Goal: Information Seeking & Learning: Find specific fact

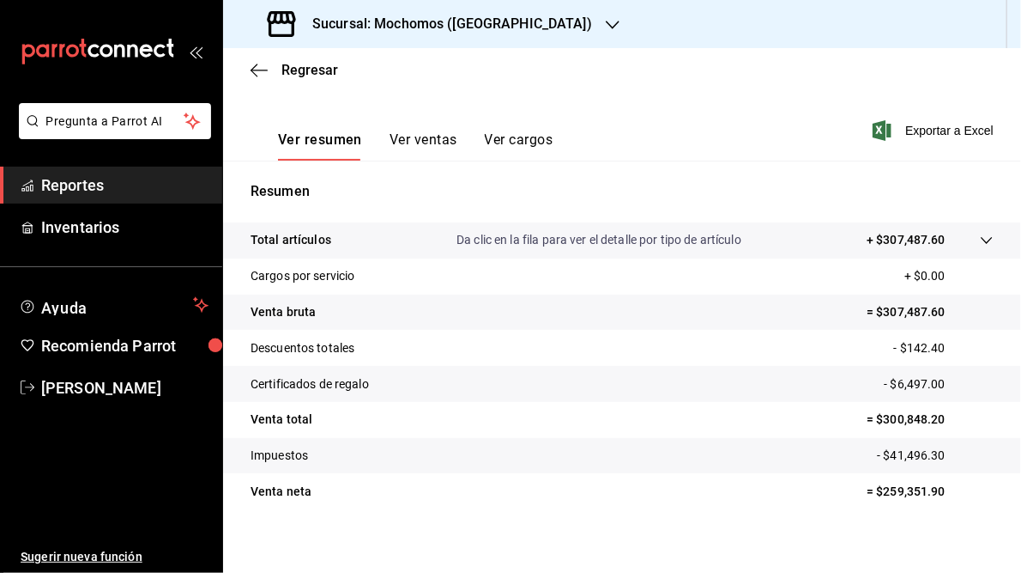
scroll to position [249, 0]
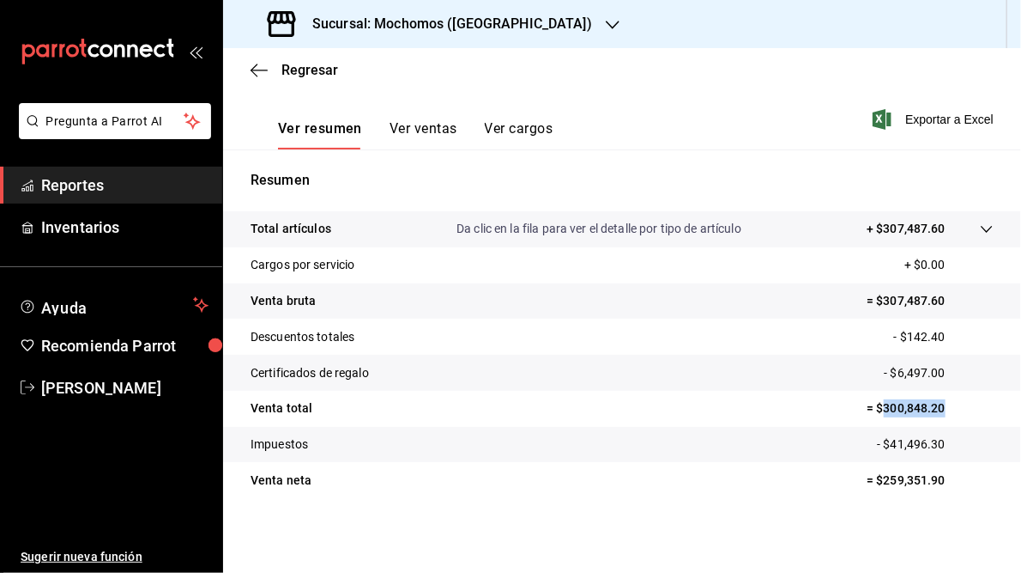
drag, startPoint x: 872, startPoint y: 408, endPoint x: 947, endPoint y: 410, distance: 74.7
click at [947, 410] on p "= $300,848.20" at bounding box center [930, 408] width 127 height 18
drag, startPoint x: 947, startPoint y: 410, endPoint x: 913, endPoint y: 408, distance: 33.6
copy p "300,848.20"
click at [358, 19] on h3 "Sucursal: Mochomos ([GEOGRAPHIC_DATA])" at bounding box center [446, 24] width 294 height 21
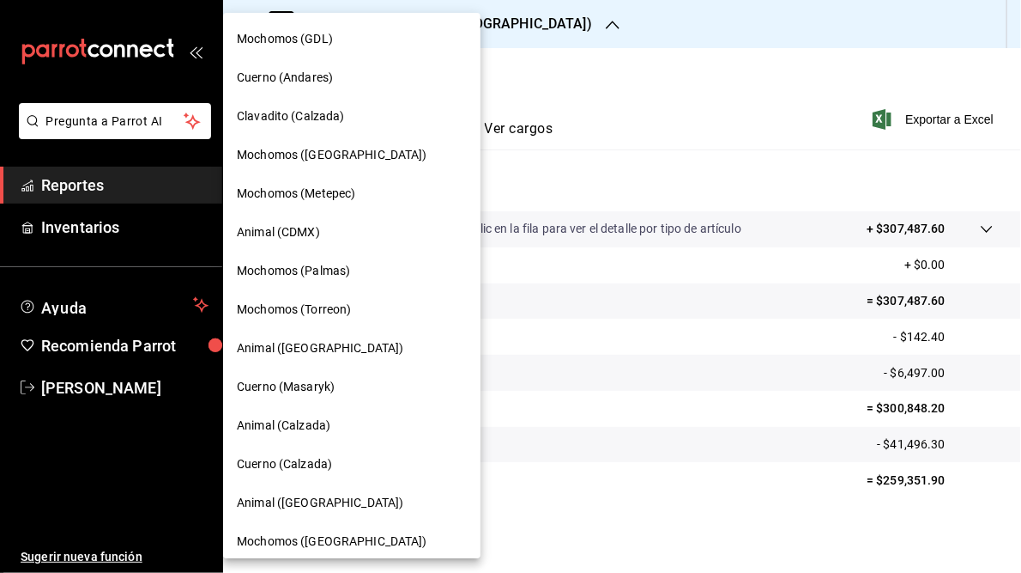
click at [271, 194] on span "Mochomos (Metepec)" at bounding box center [296, 194] width 118 height 18
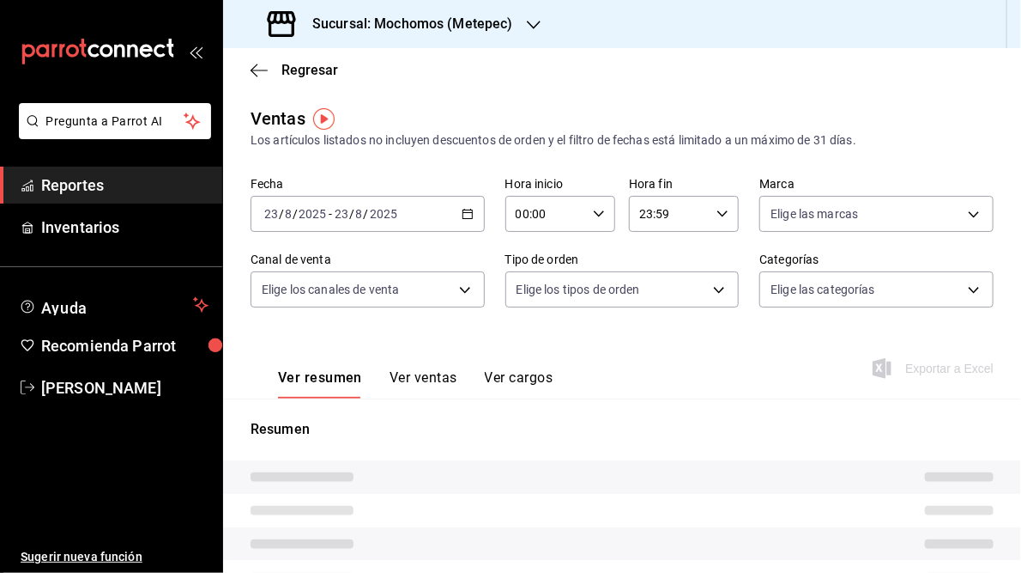
type input "05:00"
type input "05:59"
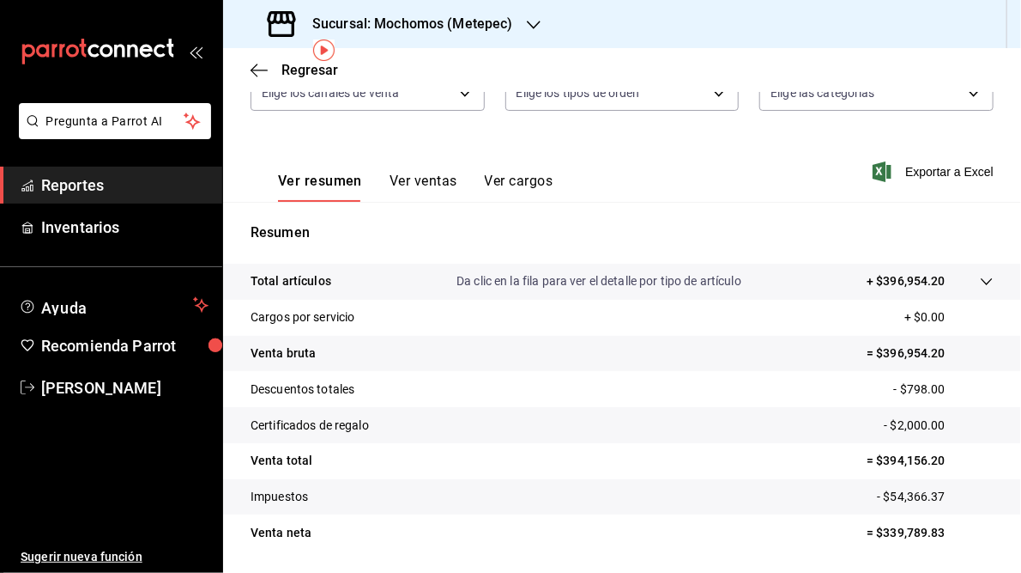
scroll to position [249, 0]
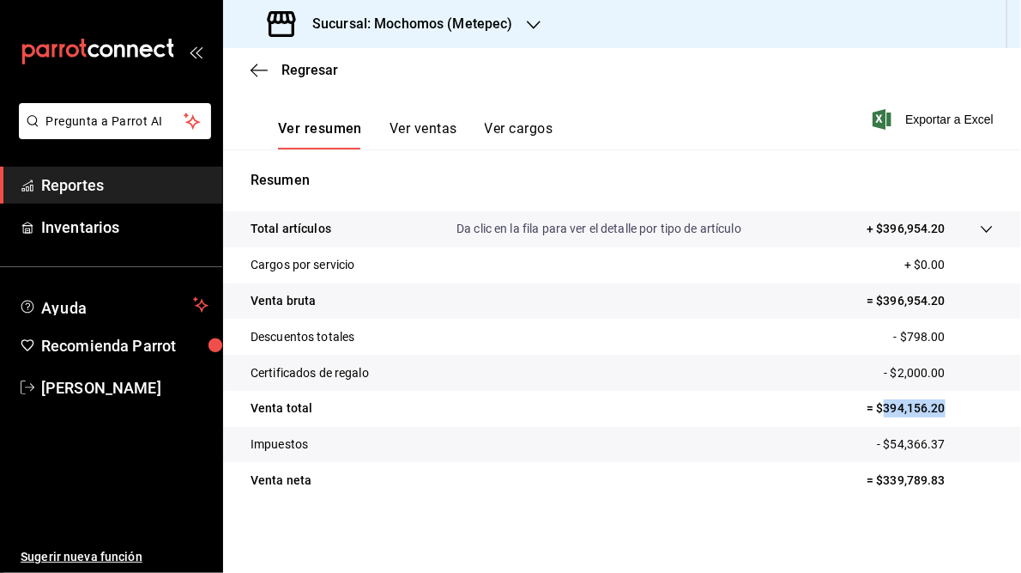
drag, startPoint x: 876, startPoint y: 406, endPoint x: 934, endPoint y: 411, distance: 57.7
click at [934, 411] on p "= $394,156.20" at bounding box center [930, 408] width 127 height 18
drag, startPoint x: 934, startPoint y: 411, endPoint x: 917, endPoint y: 409, distance: 17.3
copy p "394,156.20"
click at [479, 14] on h3 "Sucursal: Mochomos (Metepec)" at bounding box center [406, 24] width 215 height 21
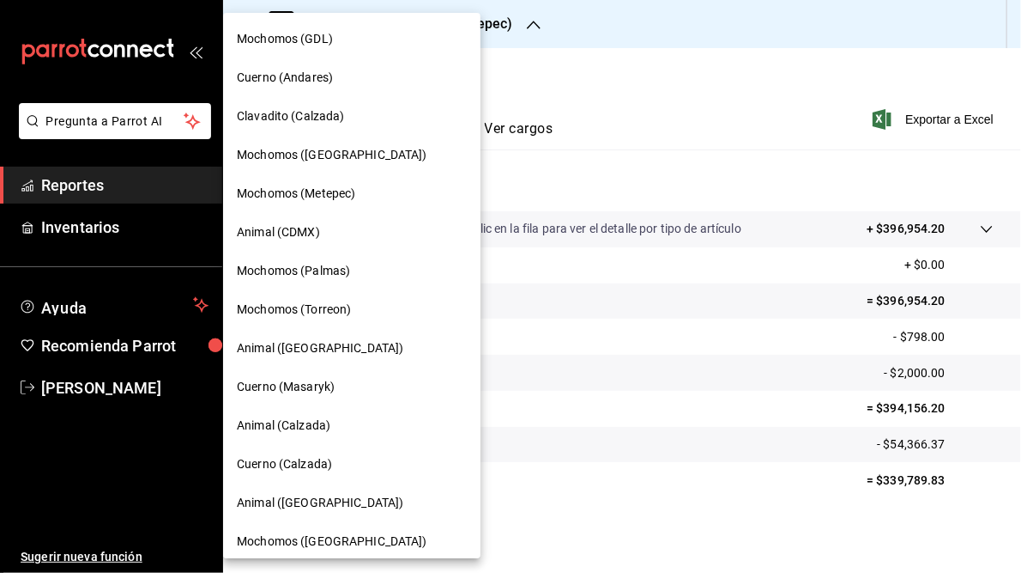
click at [299, 233] on span "Animal (CDMX)" at bounding box center [278, 232] width 83 height 18
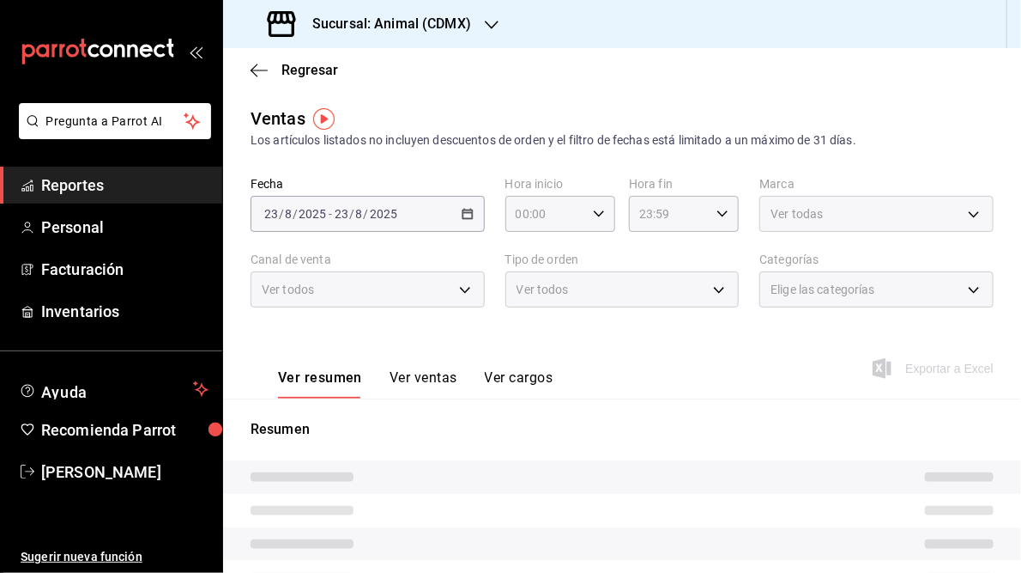
type input "05:00"
type input "05:59"
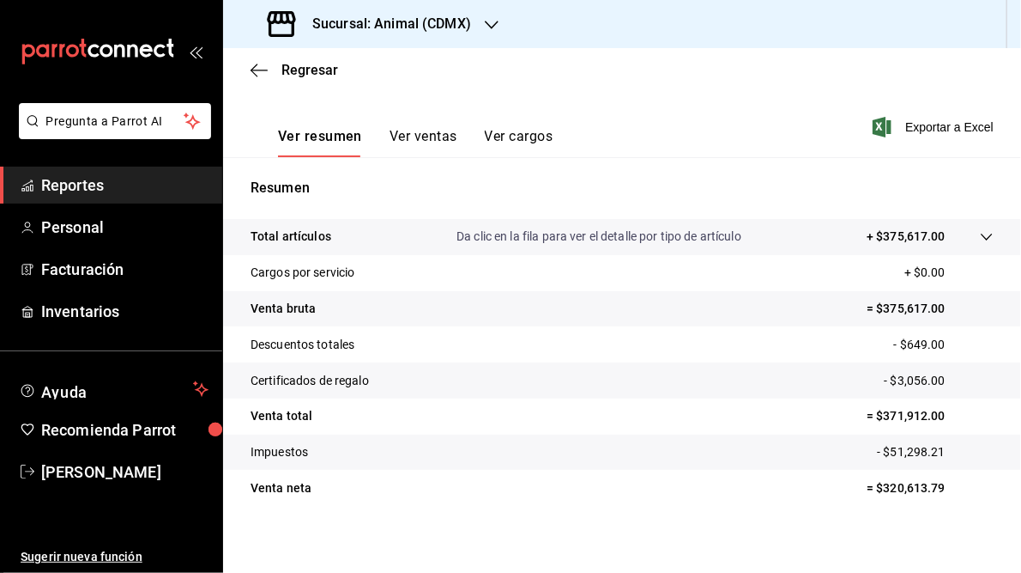
scroll to position [249, 0]
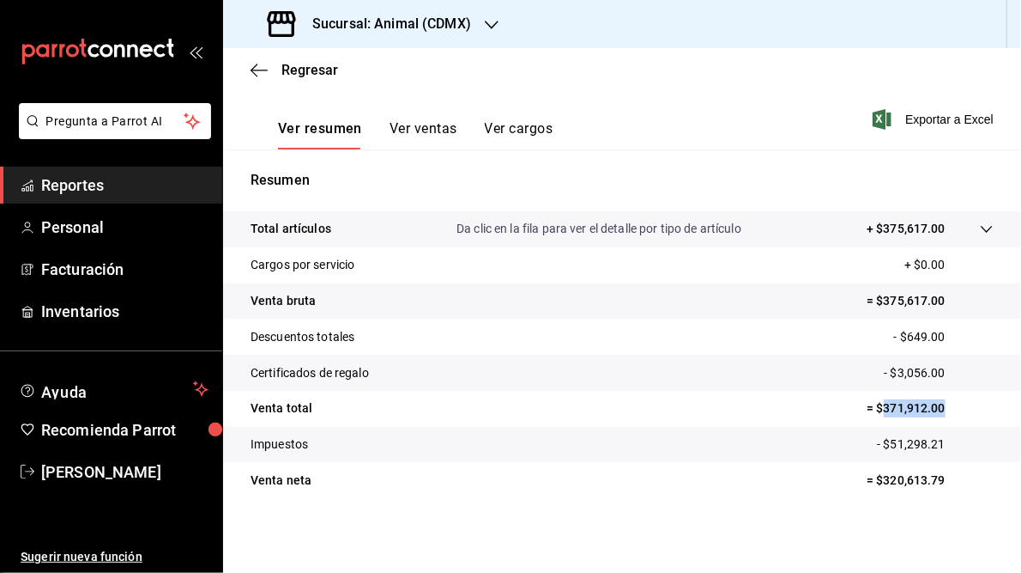
drag, startPoint x: 874, startPoint y: 408, endPoint x: 953, endPoint y: 409, distance: 79.0
click at [953, 409] on p "= $371,912.00" at bounding box center [930, 408] width 127 height 18
drag, startPoint x: 953, startPoint y: 409, endPoint x: 917, endPoint y: 409, distance: 36.1
copy p "371,912.00"
click at [468, 21] on h3 "Sucursal: Animal (CDMX)" at bounding box center [385, 24] width 173 height 21
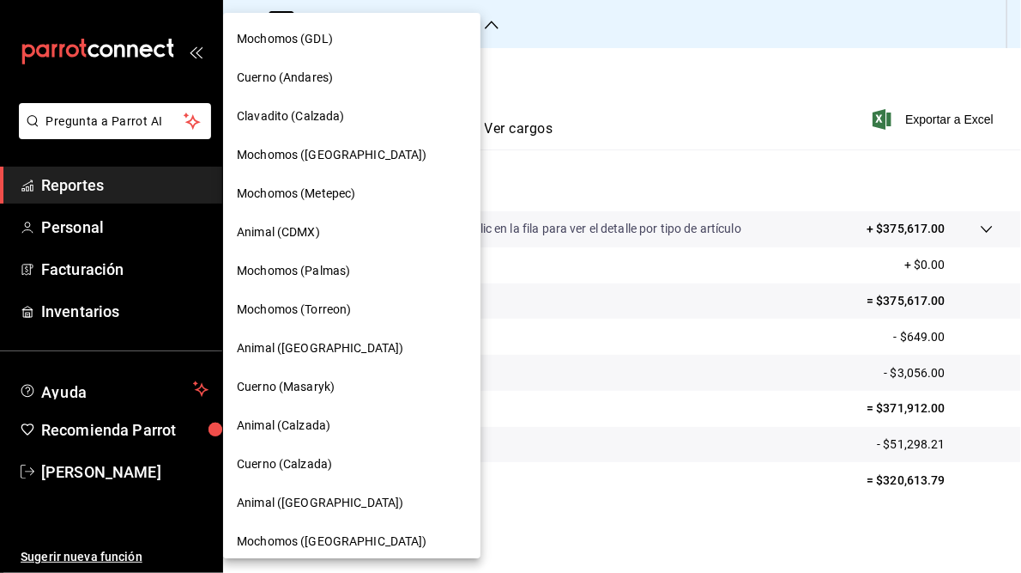
scroll to position [124, 0]
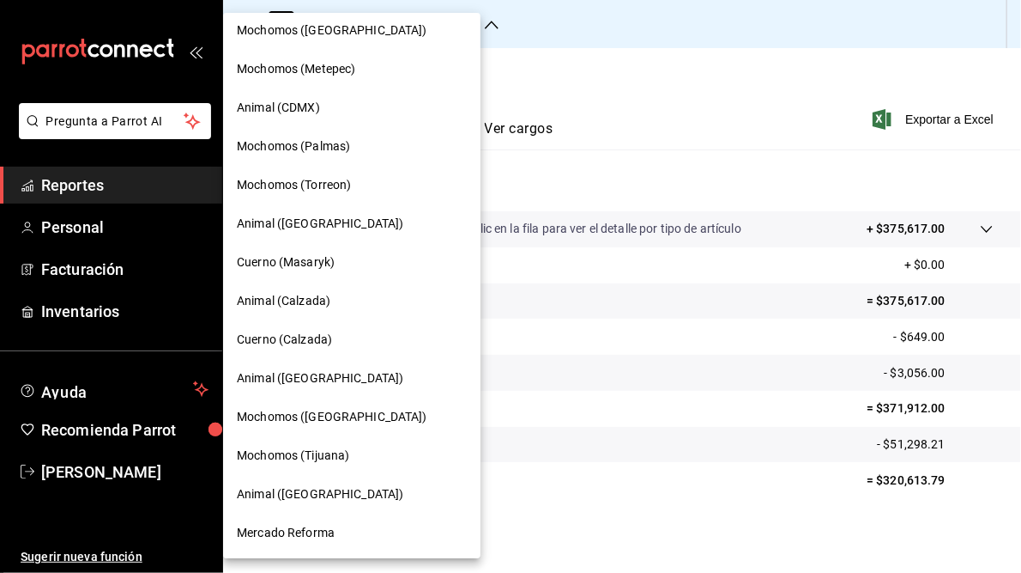
click at [299, 147] on span "Mochomos (Palmas)" at bounding box center [293, 146] width 113 height 18
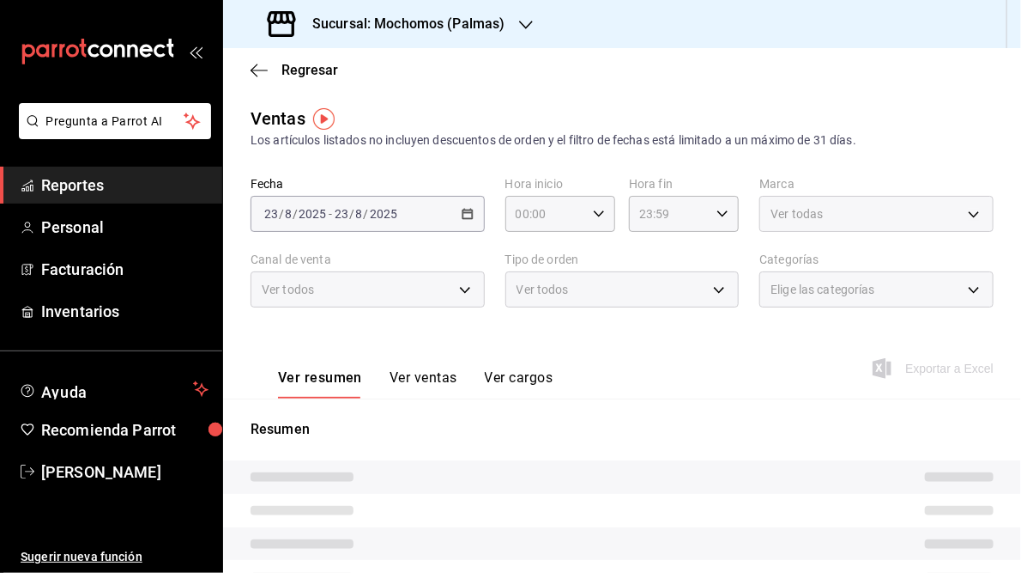
type input "05:00"
type input "05:59"
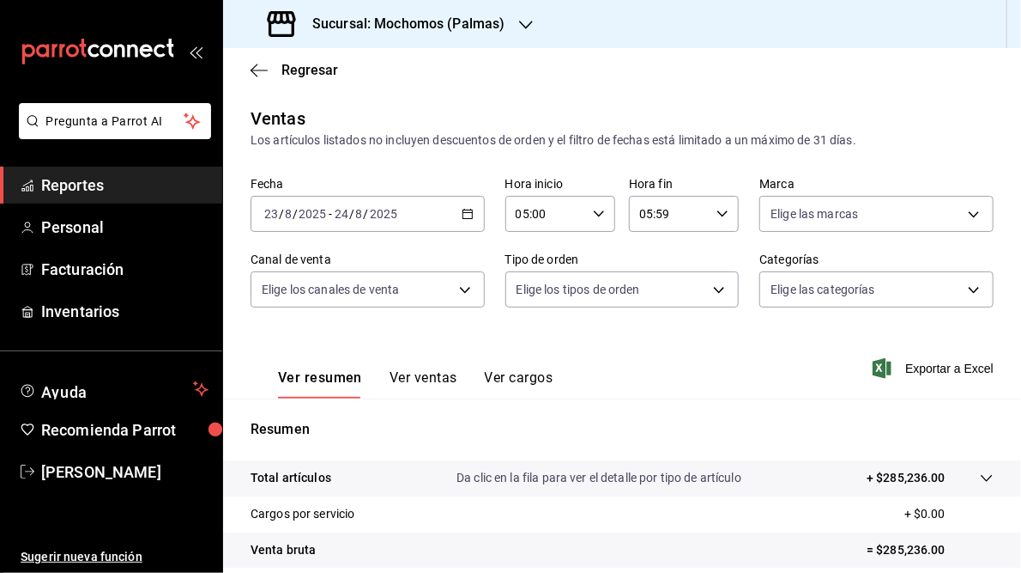
scroll to position [249, 0]
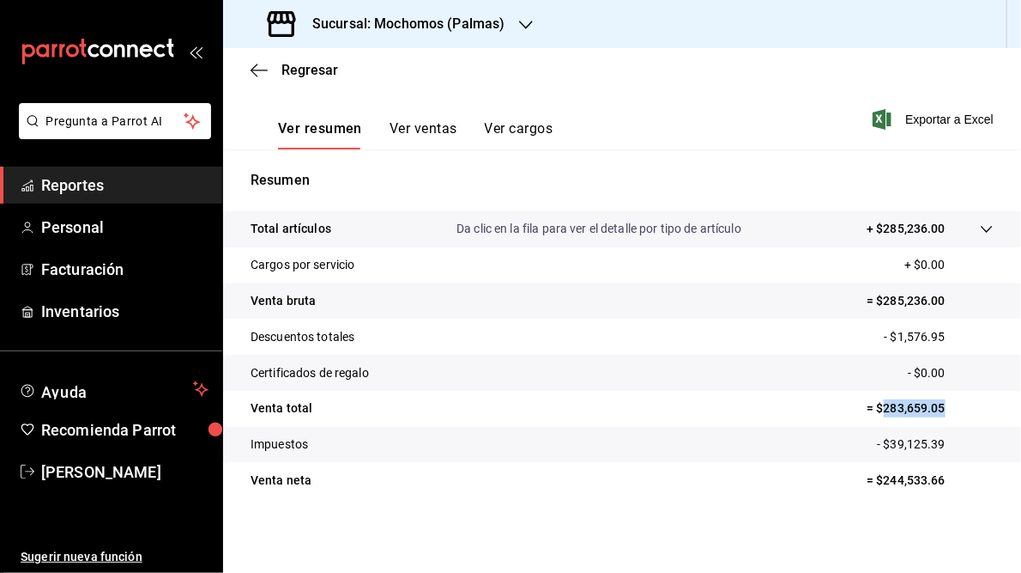
drag, startPoint x: 875, startPoint y: 407, endPoint x: 944, endPoint y: 406, distance: 69.5
click at [944, 406] on p "= $283,659.05" at bounding box center [930, 408] width 127 height 18
drag, startPoint x: 944, startPoint y: 406, endPoint x: 911, endPoint y: 405, distance: 33.5
copy p "283,659.05"
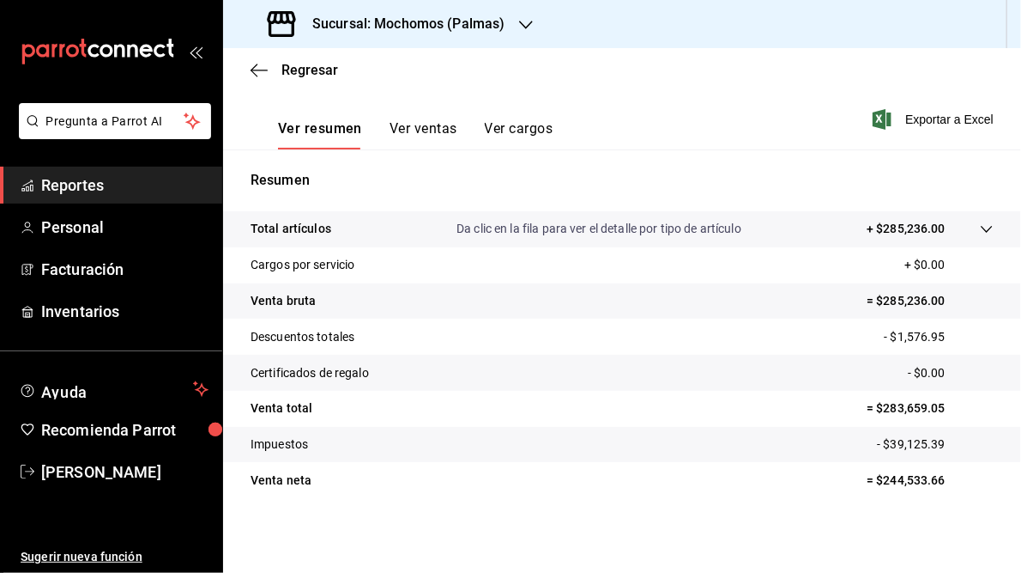
click at [395, 20] on h3 "Sucursal: Mochomos (Palmas)" at bounding box center [402, 24] width 207 height 21
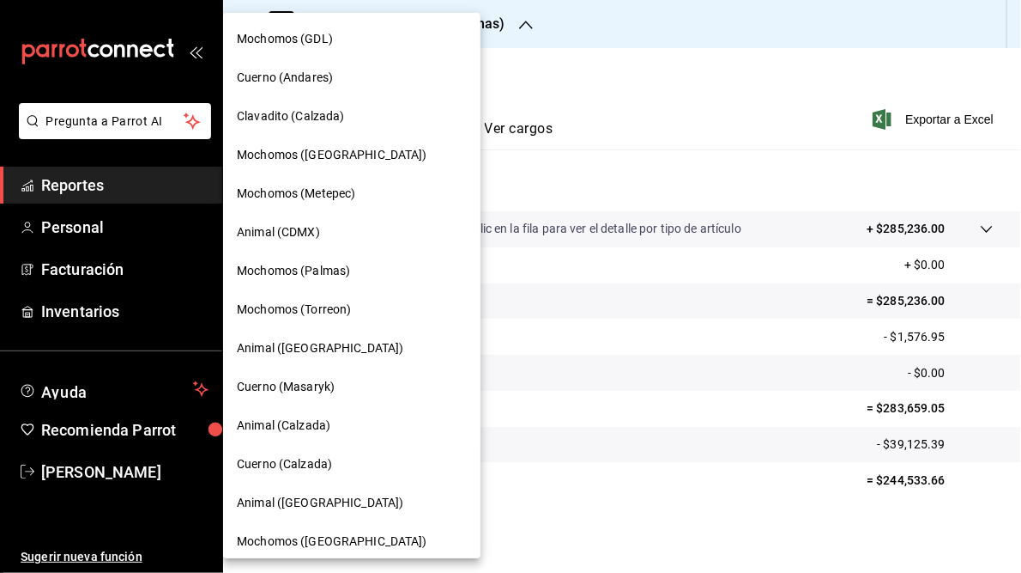
click at [303, 306] on span "Mochomos (Torreon)" at bounding box center [294, 309] width 114 height 18
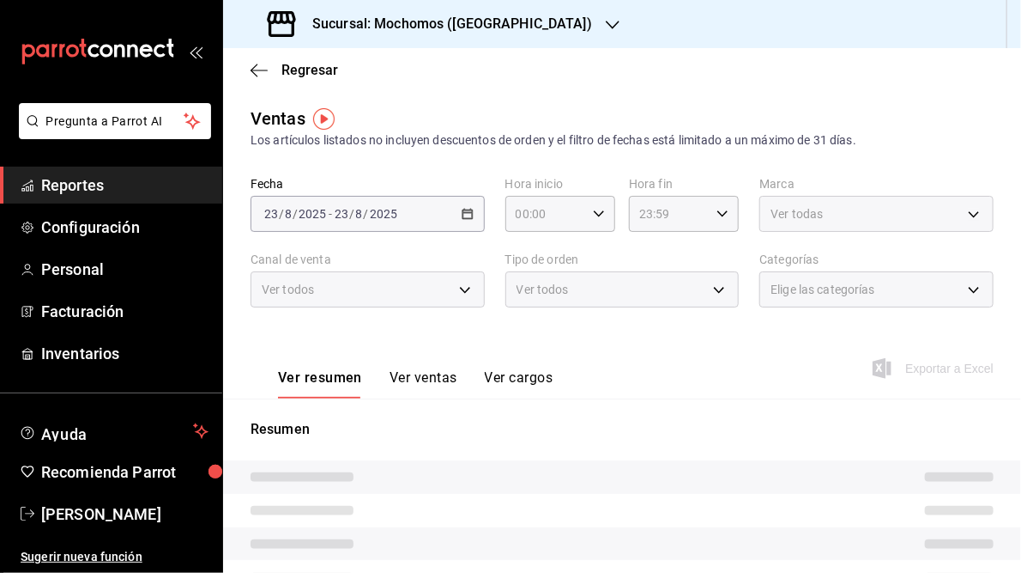
type input "05:00"
type input "05:59"
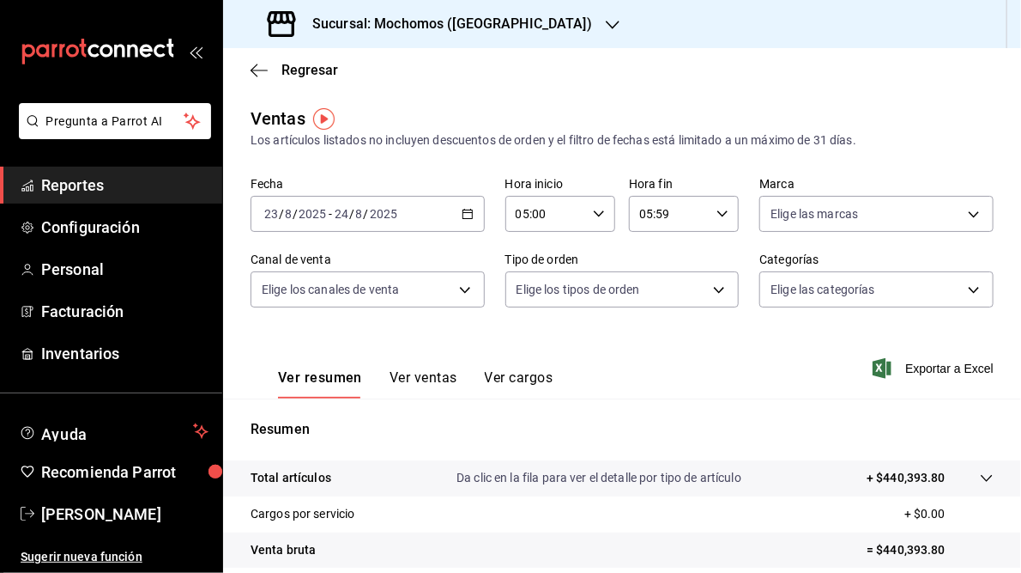
click at [448, 17] on h3 "Sucursal: Mochomos ([GEOGRAPHIC_DATA])" at bounding box center [446, 24] width 294 height 21
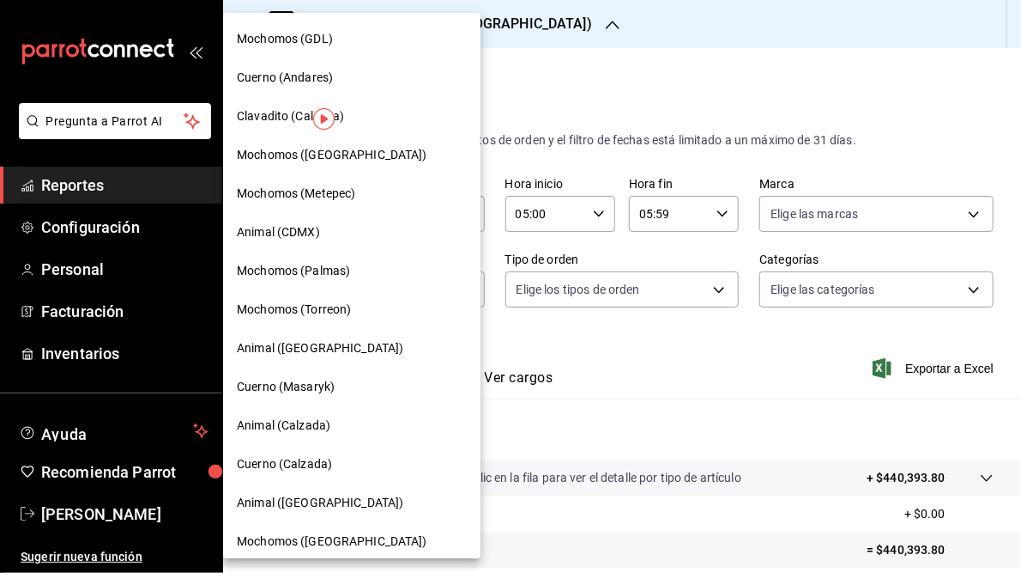
click at [282, 347] on span "Animal ([GEOGRAPHIC_DATA])" at bounding box center [320, 348] width 167 height 18
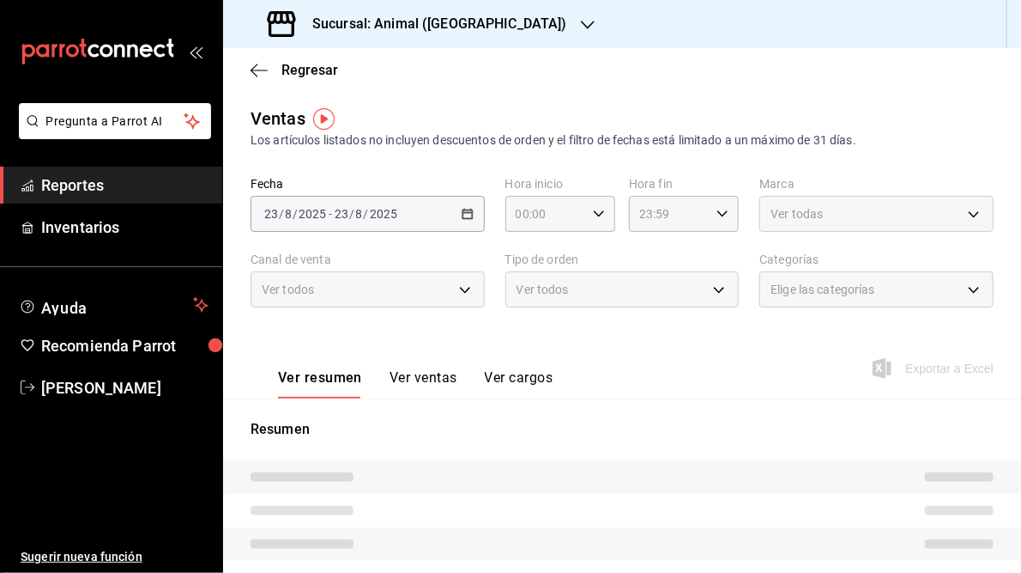
type input "05:00"
type input "05:59"
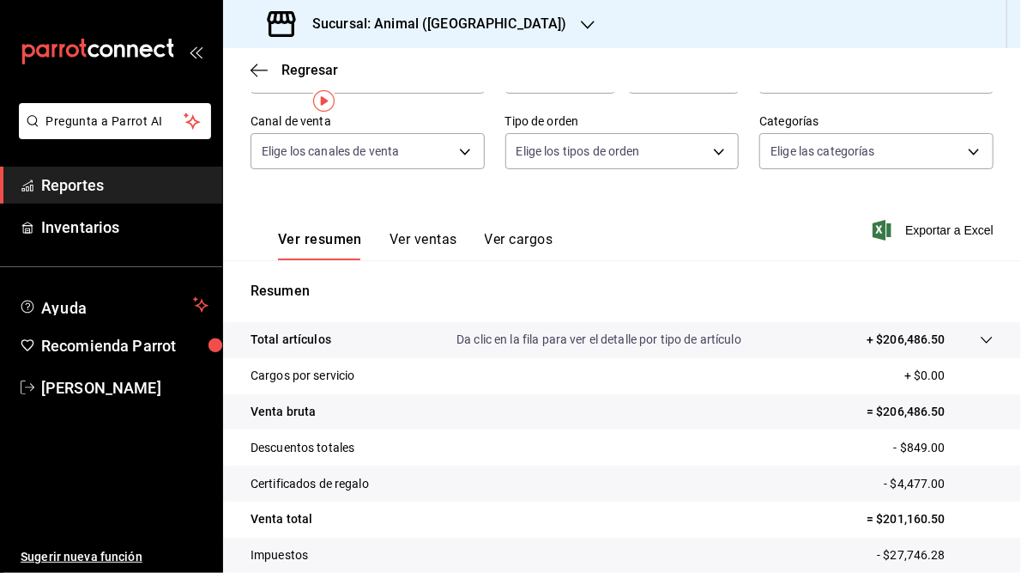
scroll to position [206, 0]
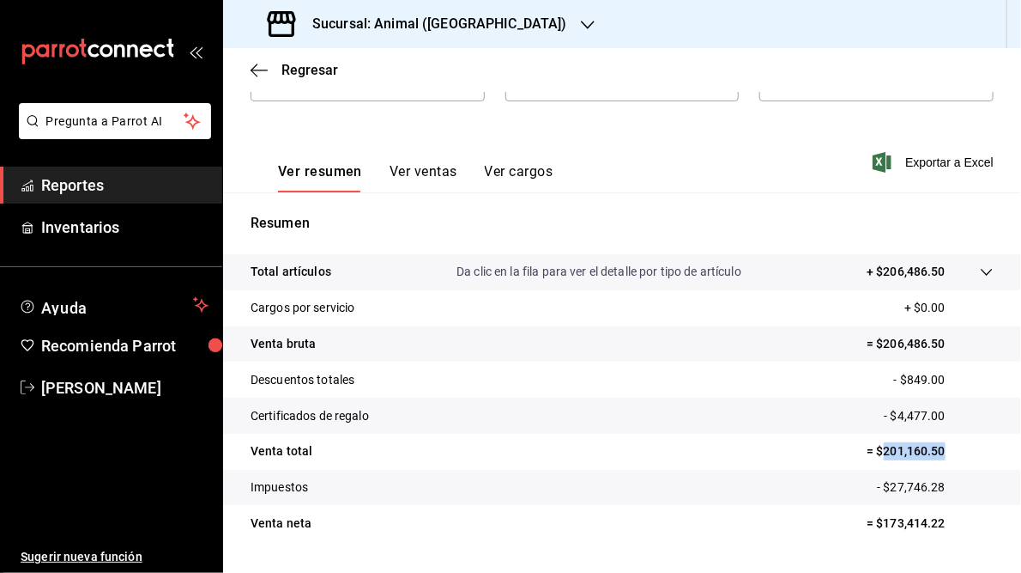
drag, startPoint x: 874, startPoint y: 451, endPoint x: 946, endPoint y: 451, distance: 72.1
click at [946, 451] on p "= $201,160.50" at bounding box center [930, 451] width 127 height 18
drag, startPoint x: 946, startPoint y: 451, endPoint x: 911, endPoint y: 452, distance: 35.2
copy p "201,160.50"
click at [348, 24] on h3 "Sucursal: Animal ([GEOGRAPHIC_DATA])" at bounding box center [433, 24] width 269 height 21
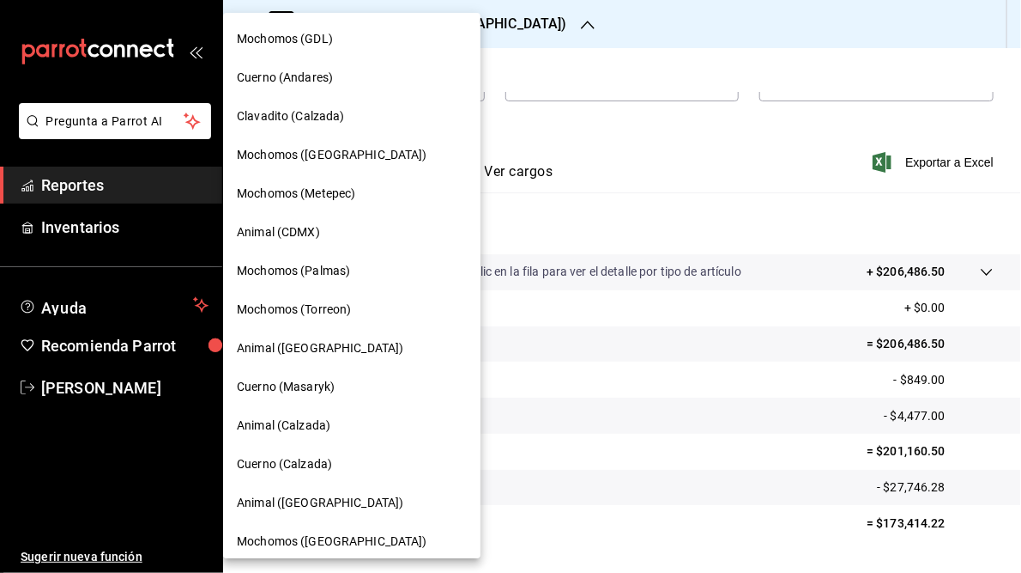
click at [294, 390] on span "Cuerno (Masaryk)" at bounding box center [286, 387] width 98 height 18
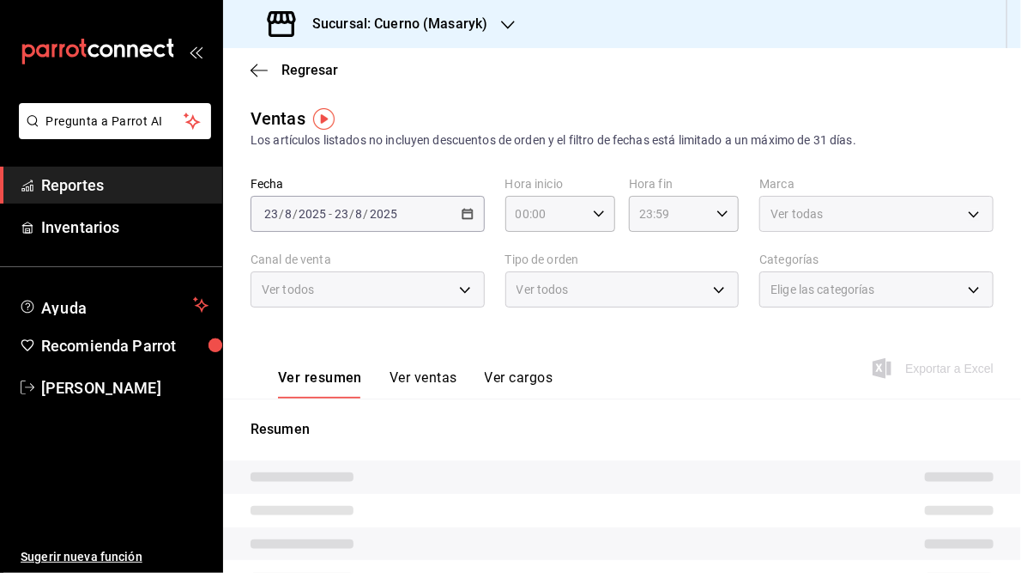
type input "05:00"
type input "05:59"
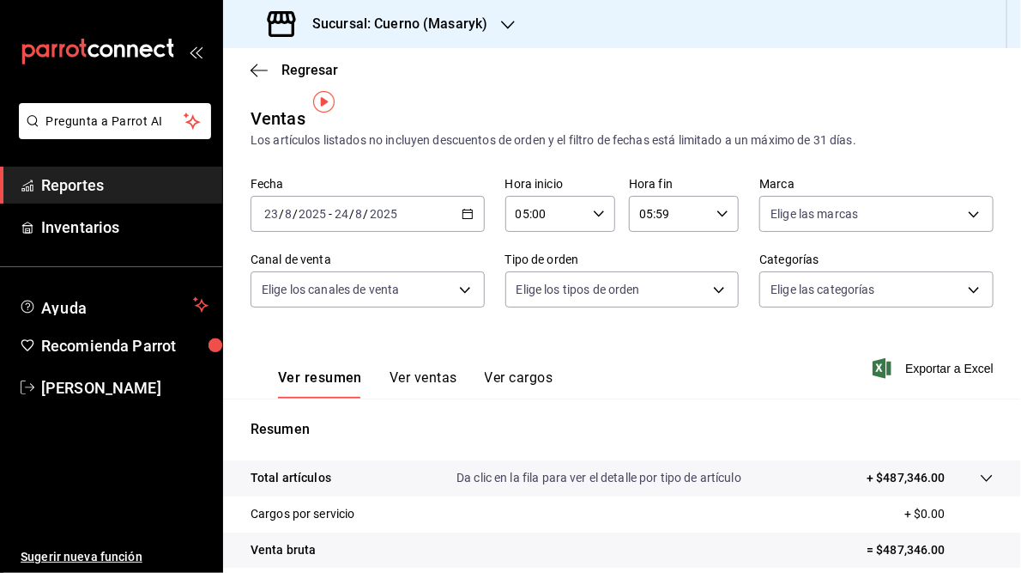
scroll to position [206, 0]
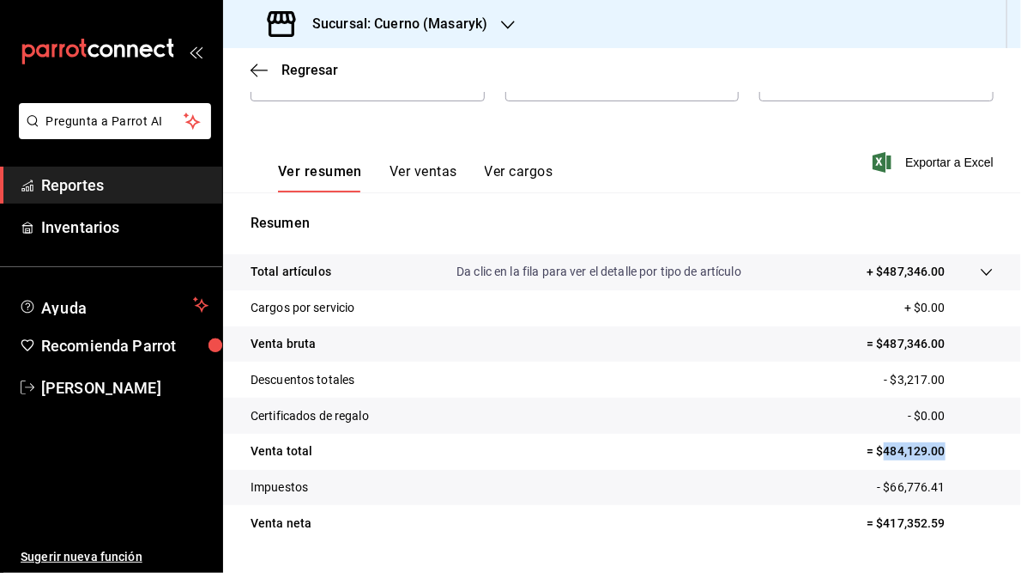
drag, startPoint x: 876, startPoint y: 452, endPoint x: 950, endPoint y: 458, distance: 74.9
click at [950, 458] on p "= $484,129.00" at bounding box center [930, 451] width 127 height 18
drag, startPoint x: 950, startPoint y: 458, endPoint x: 911, endPoint y: 452, distance: 39.8
copy p "484,129.00"
click at [456, 26] on h3 "Sucursal: Cuerno (Masaryk)" at bounding box center [393, 24] width 189 height 21
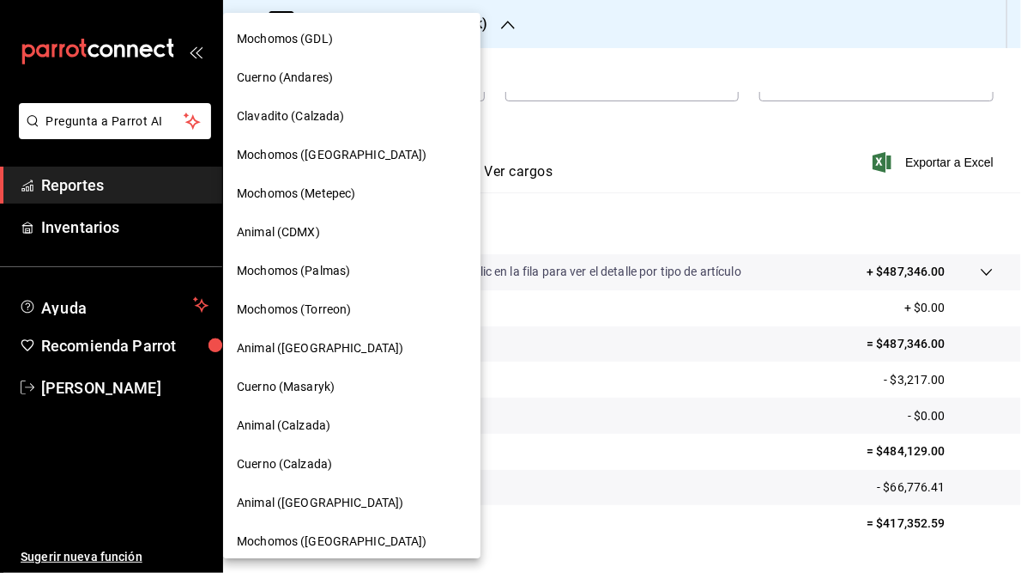
click at [749, 174] on div at bounding box center [510, 286] width 1021 height 573
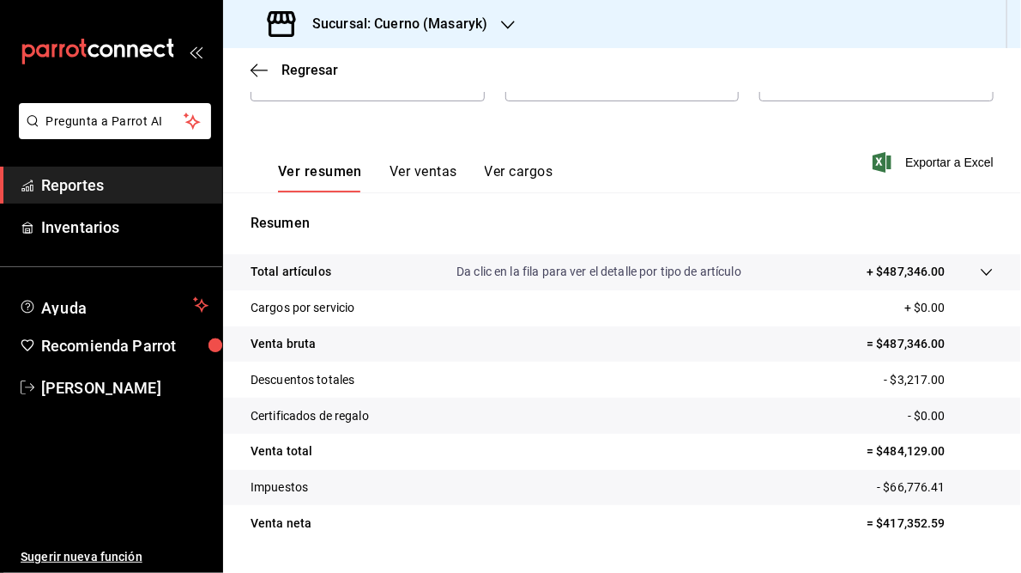
click at [418, 27] on h3 "Sucursal: Cuerno (Masaryk)" at bounding box center [393, 24] width 189 height 21
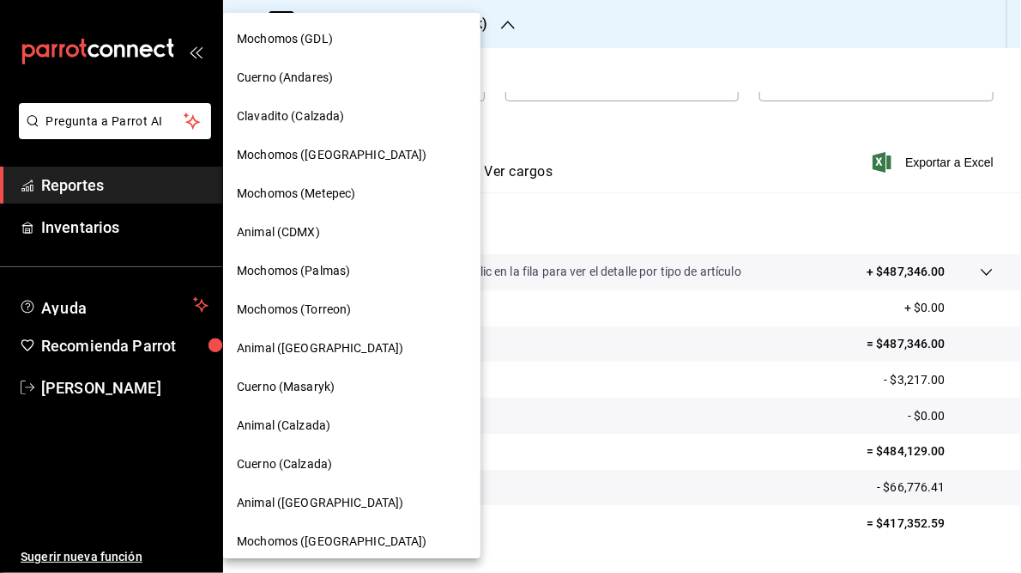
click at [306, 425] on span "Animal (Calzada)" at bounding box center [284, 425] width 94 height 18
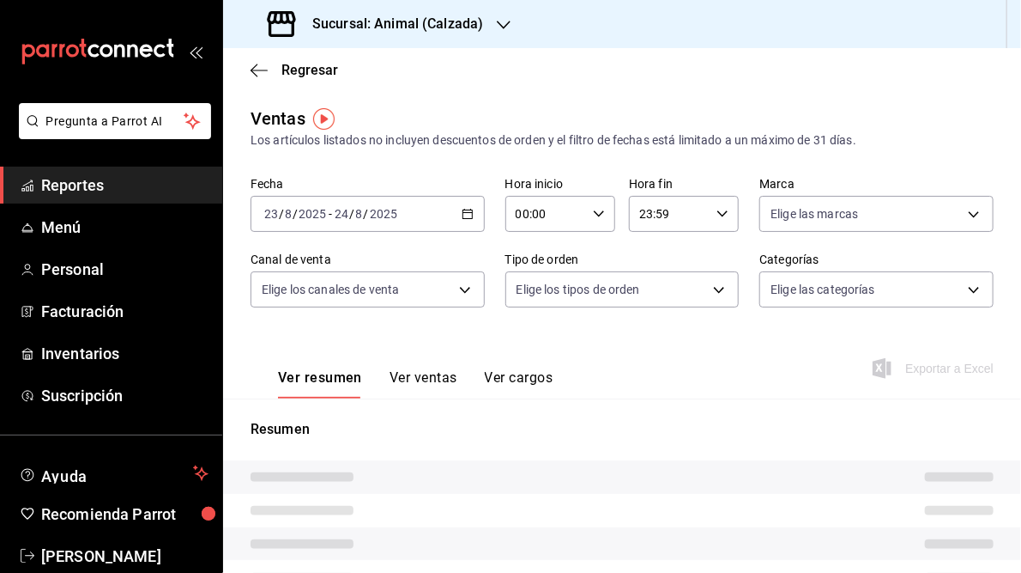
type input "05:00"
type input "05:59"
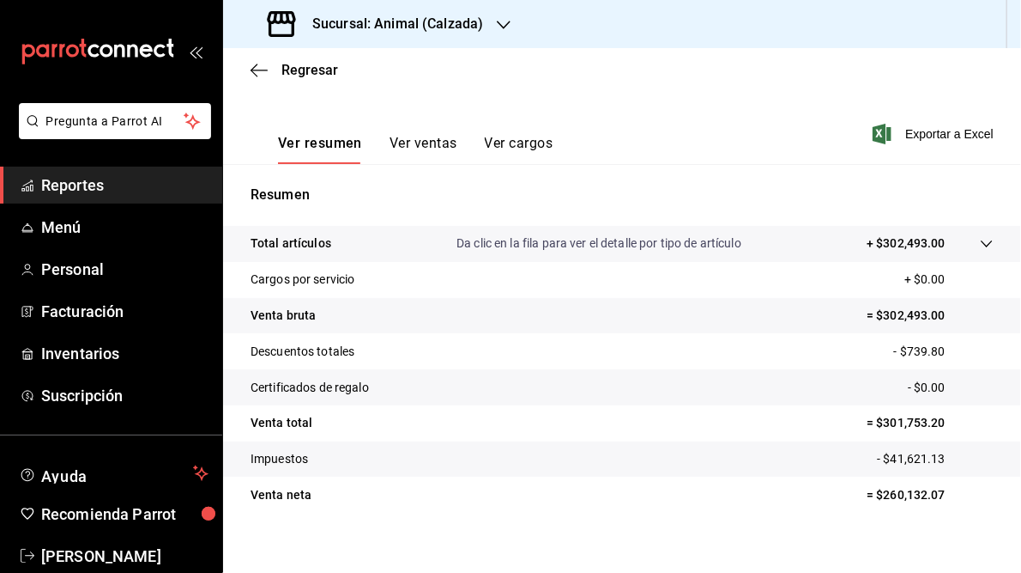
scroll to position [249, 0]
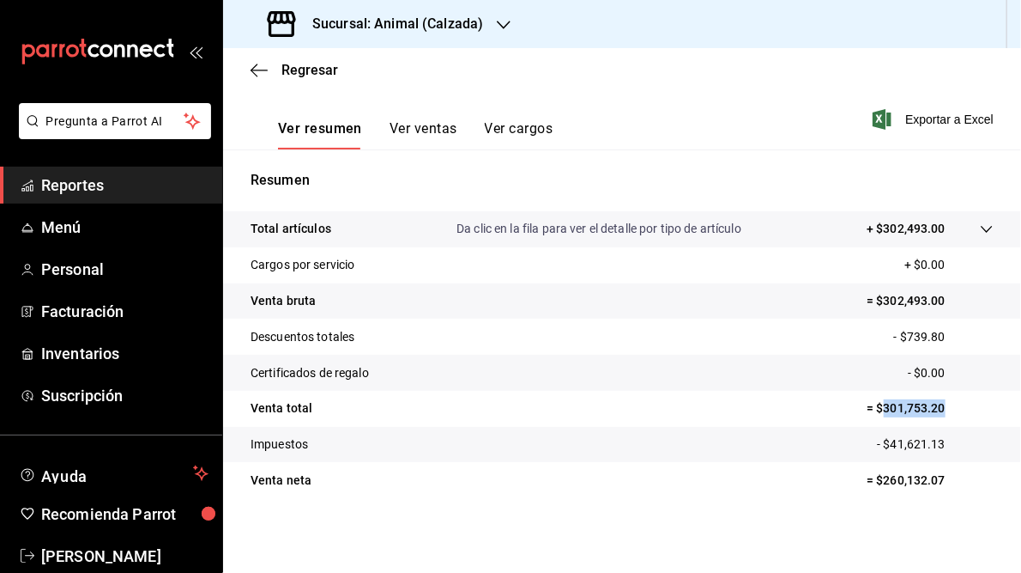
drag, startPoint x: 873, startPoint y: 405, endPoint x: 941, endPoint y: 407, distance: 67.8
click at [941, 407] on p "= $301,753.20" at bounding box center [930, 408] width 127 height 18
drag, startPoint x: 941, startPoint y: 407, endPoint x: 918, endPoint y: 407, distance: 22.3
copy p "301,753.20"
click at [433, 26] on h3 "Sucursal: Animal (Calzada)" at bounding box center [391, 24] width 185 height 21
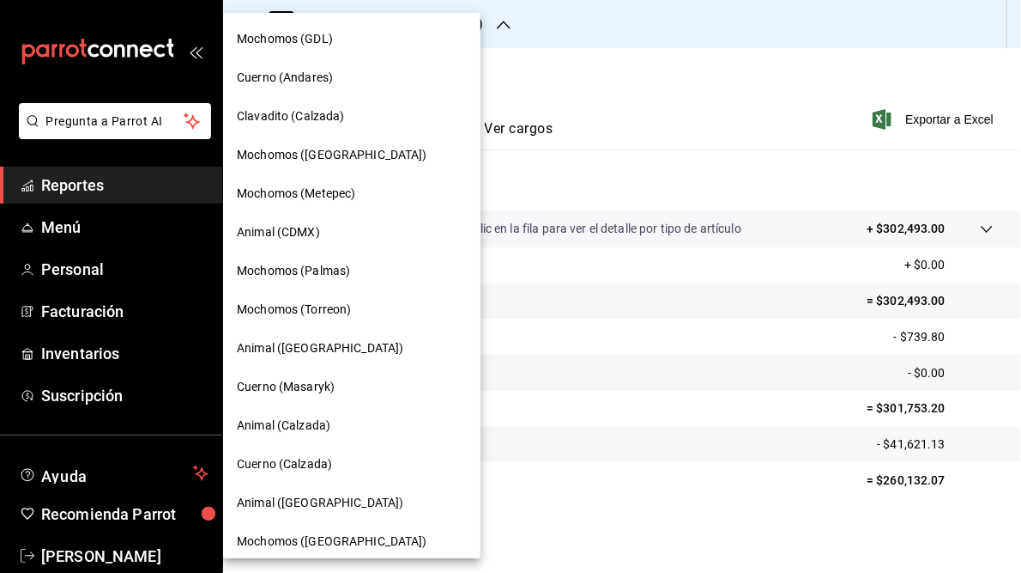
click at [293, 460] on span "Cuerno (Calzada)" at bounding box center [284, 464] width 95 height 18
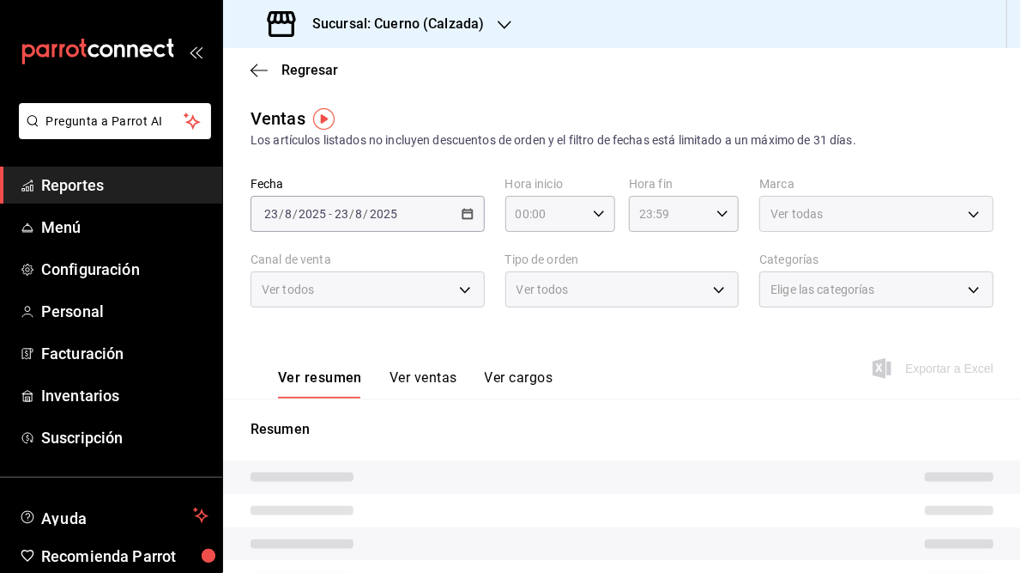
type input "05:00"
type input "05:59"
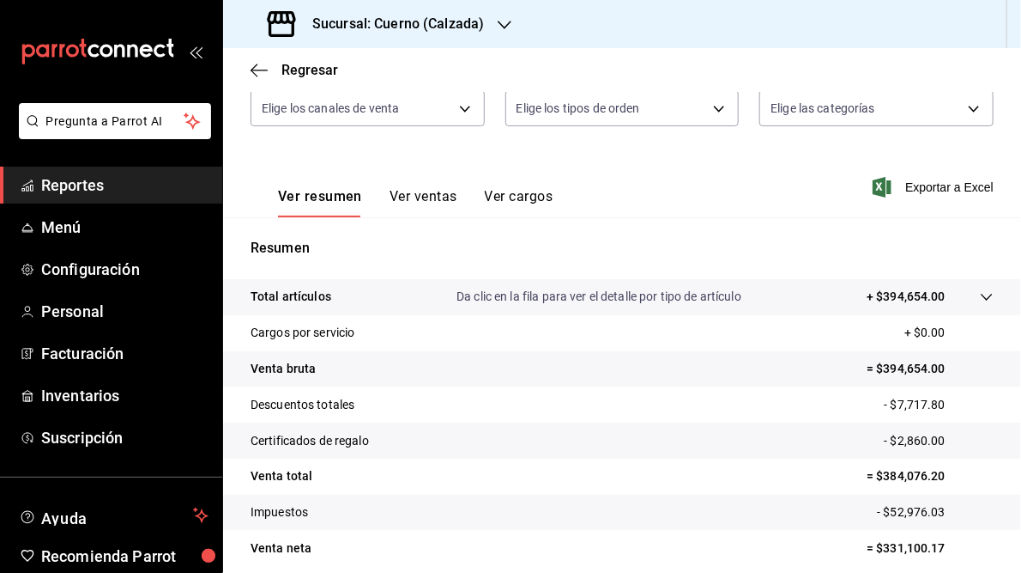
scroll to position [206, 0]
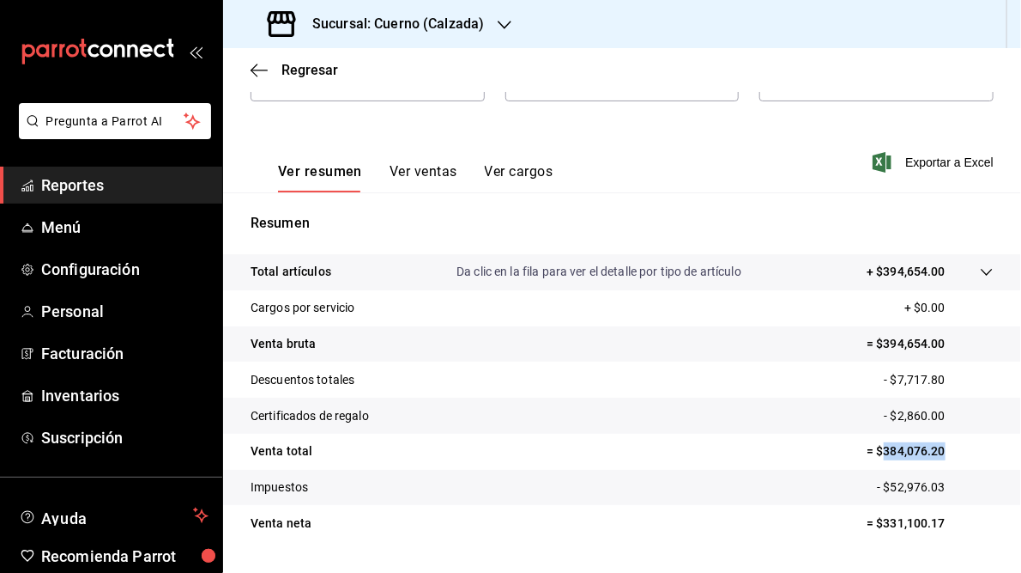
drag, startPoint x: 872, startPoint y: 447, endPoint x: 945, endPoint y: 447, distance: 73.0
click at [945, 447] on p "= $384,076.20" at bounding box center [930, 451] width 127 height 18
drag, startPoint x: 945, startPoint y: 447, endPoint x: 911, endPoint y: 450, distance: 34.4
copy p "384,076.20"
click at [398, 27] on h3 "Sucursal: Cuerno (Calzada)" at bounding box center [391, 24] width 185 height 21
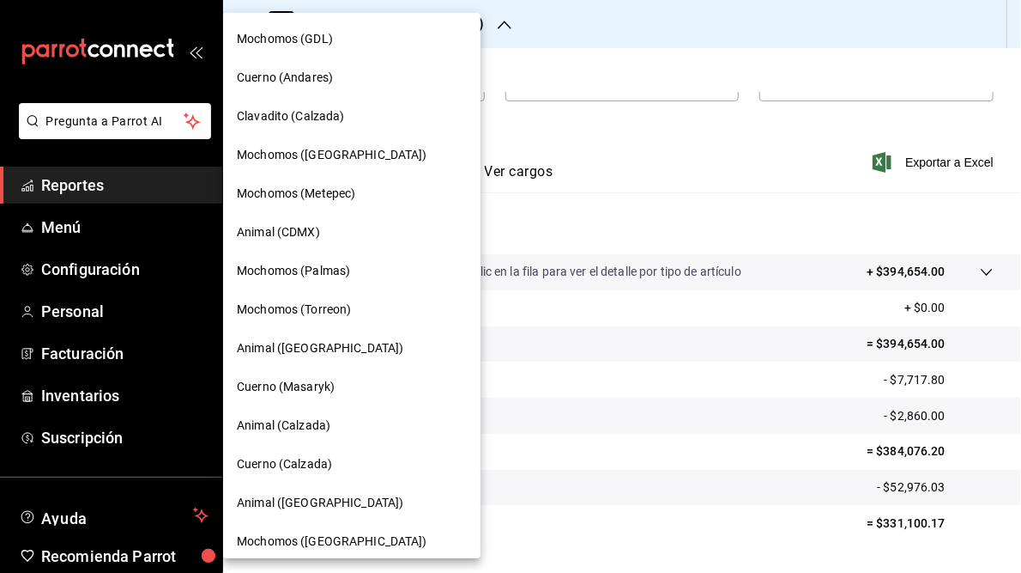
scroll to position [124, 0]
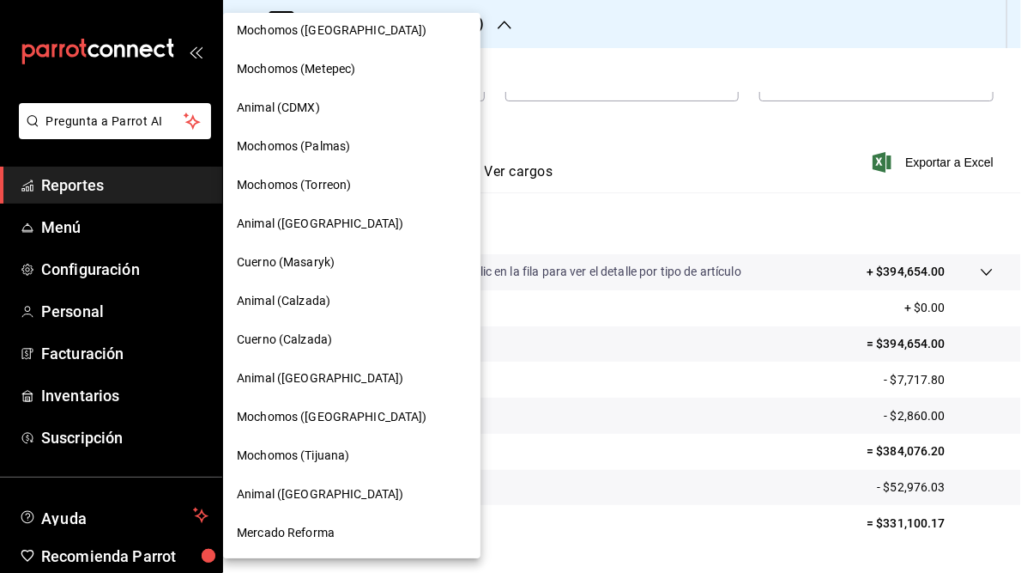
click at [653, 152] on div at bounding box center [510, 286] width 1021 height 573
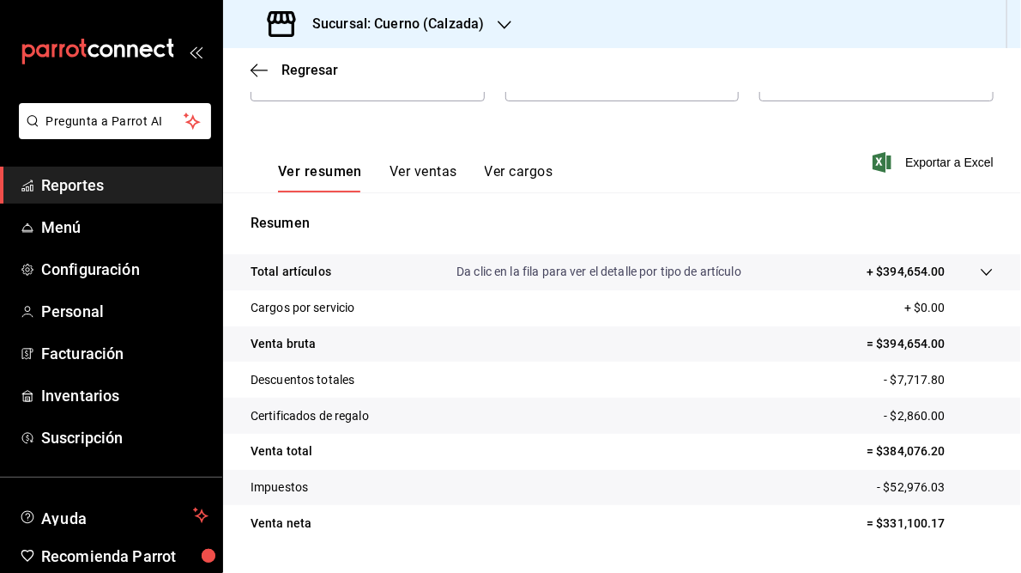
click at [418, 20] on h3 "Sucursal: Cuerno (Calzada)" at bounding box center [391, 24] width 185 height 21
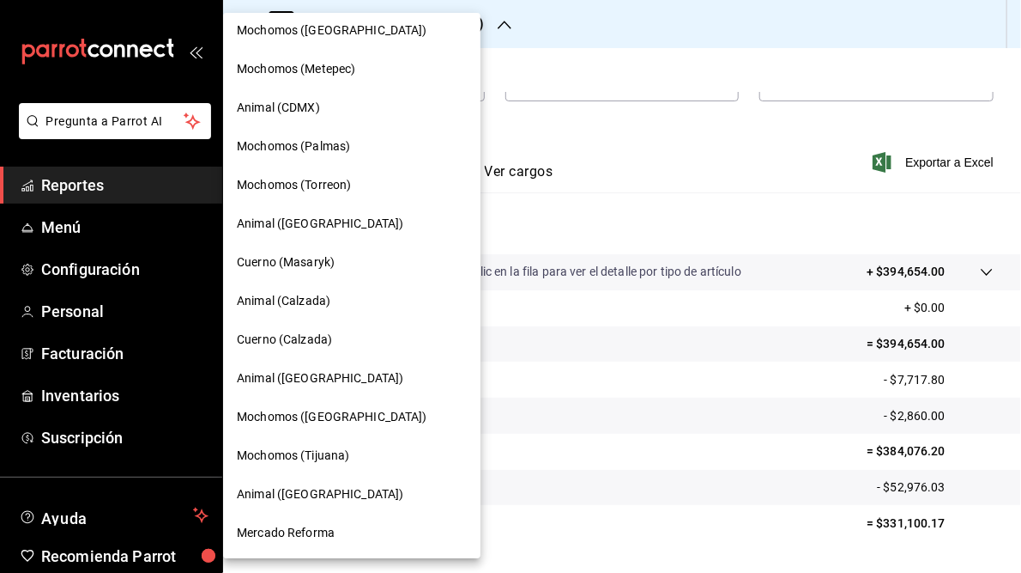
click at [324, 389] on div "Animal ([GEOGRAPHIC_DATA])" at bounding box center [352, 378] width 258 height 39
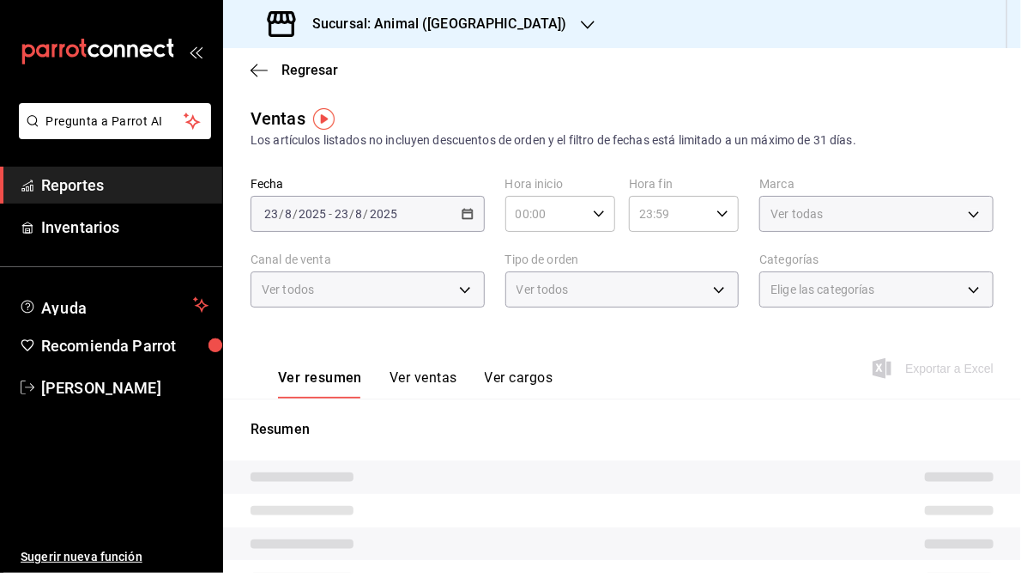
type input "05:00"
type input "05:59"
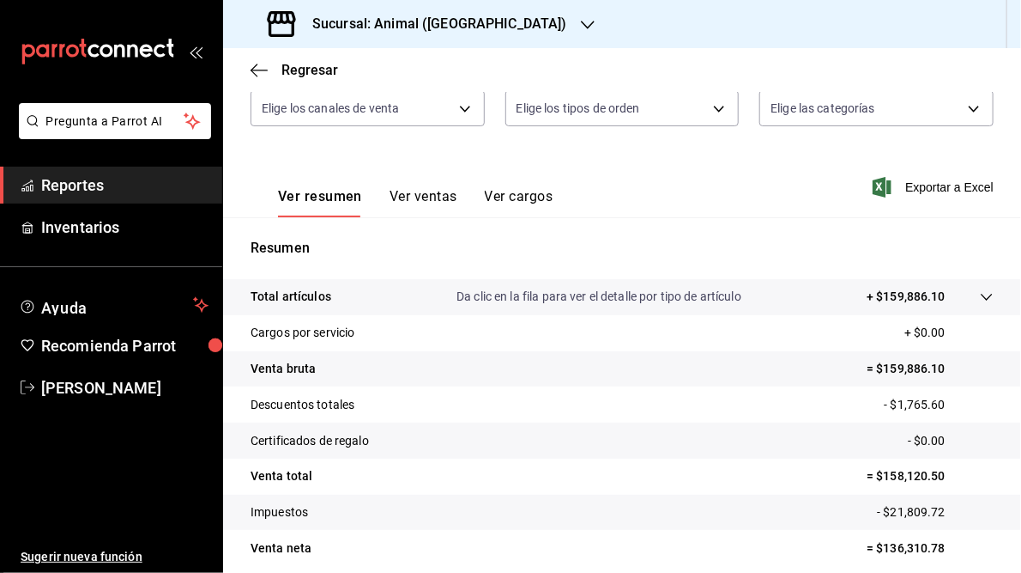
scroll to position [206, 0]
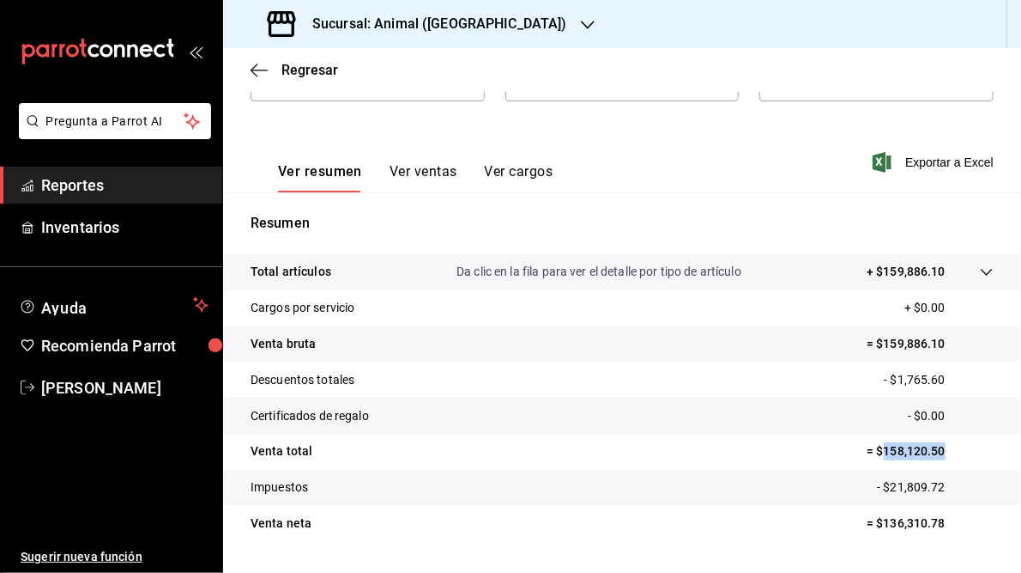
drag, startPoint x: 876, startPoint y: 452, endPoint x: 937, endPoint y: 454, distance: 61.0
click at [937, 454] on p "= $158,120.50" at bounding box center [930, 451] width 127 height 18
drag, startPoint x: 937, startPoint y: 454, endPoint x: 919, endPoint y: 455, distance: 18.0
copy p "158,120.50"
click at [405, 21] on h3 "Sucursal: Animal ([GEOGRAPHIC_DATA])" at bounding box center [433, 24] width 269 height 21
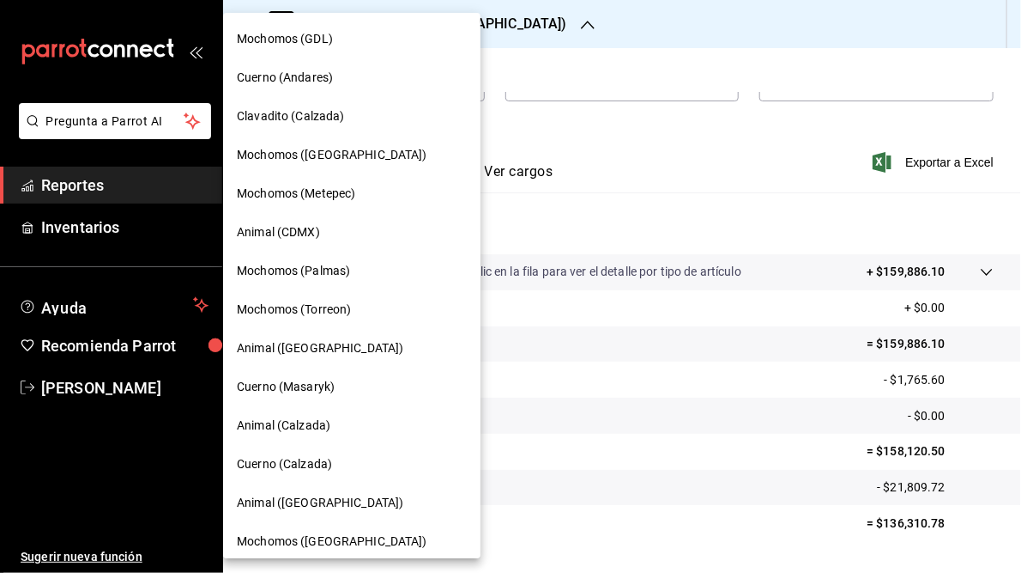
scroll to position [124, 0]
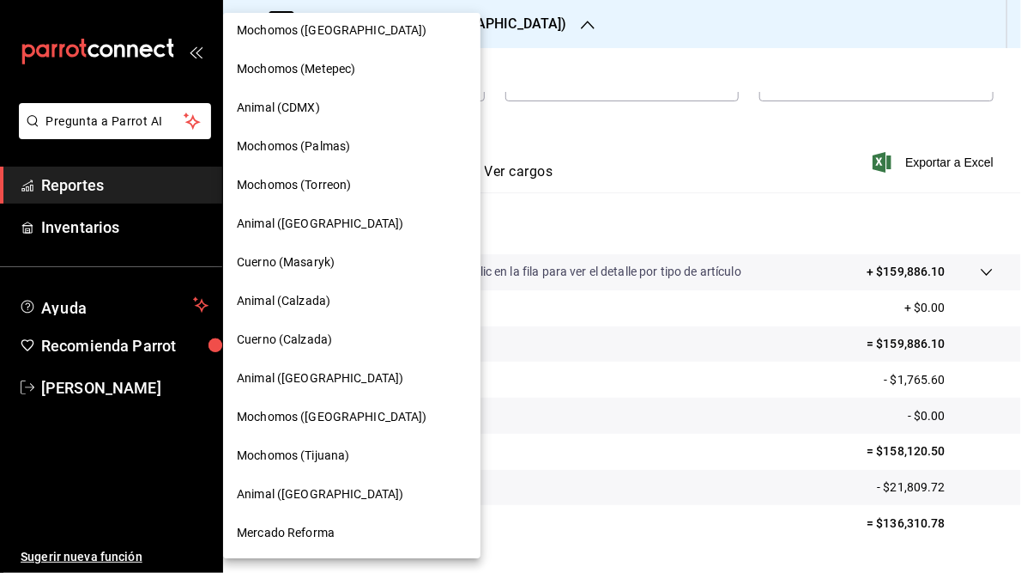
click at [295, 416] on span "Mochomos ([GEOGRAPHIC_DATA])" at bounding box center [332, 417] width 191 height 18
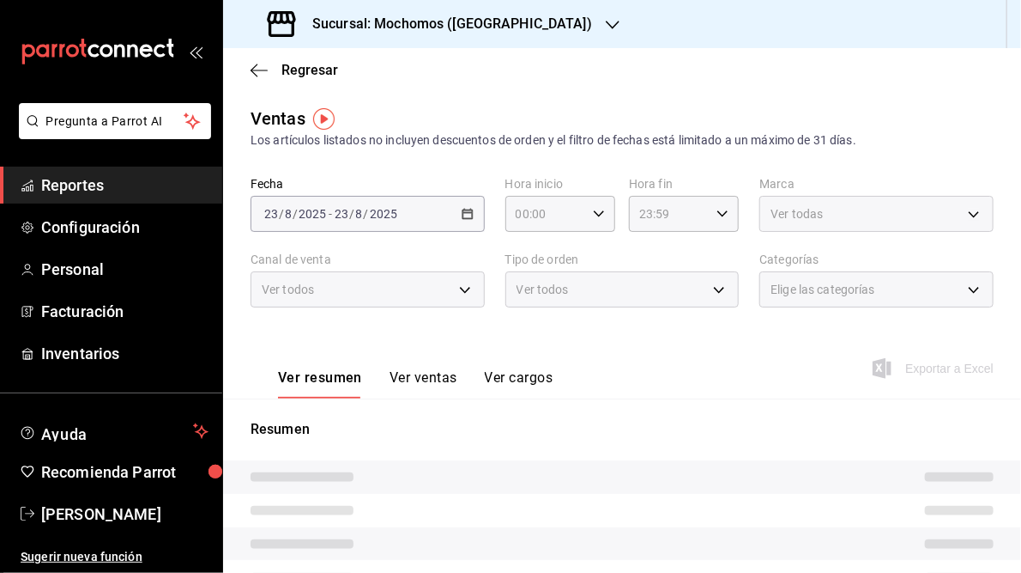
type input "05:00"
type input "05:59"
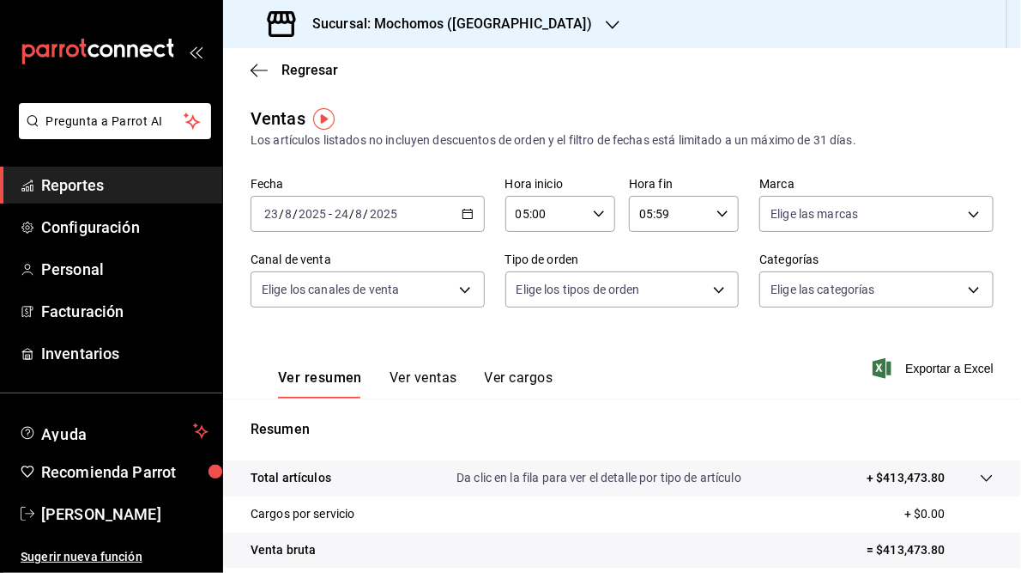
click at [452, 17] on h3 "Sucursal: Mochomos ([GEOGRAPHIC_DATA])" at bounding box center [446, 24] width 294 height 21
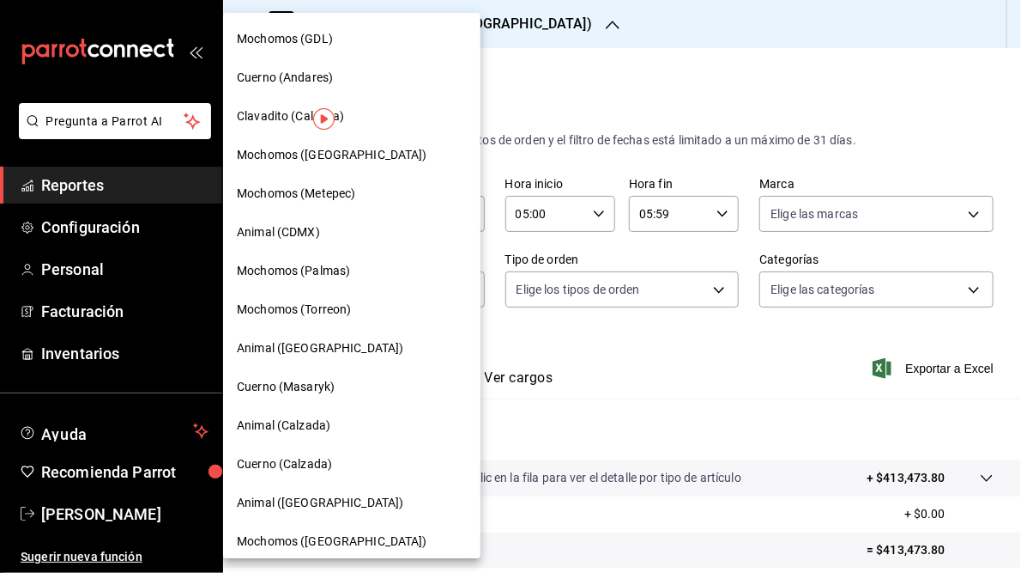
click at [286, 345] on span "Animal ([GEOGRAPHIC_DATA])" at bounding box center [320, 348] width 167 height 18
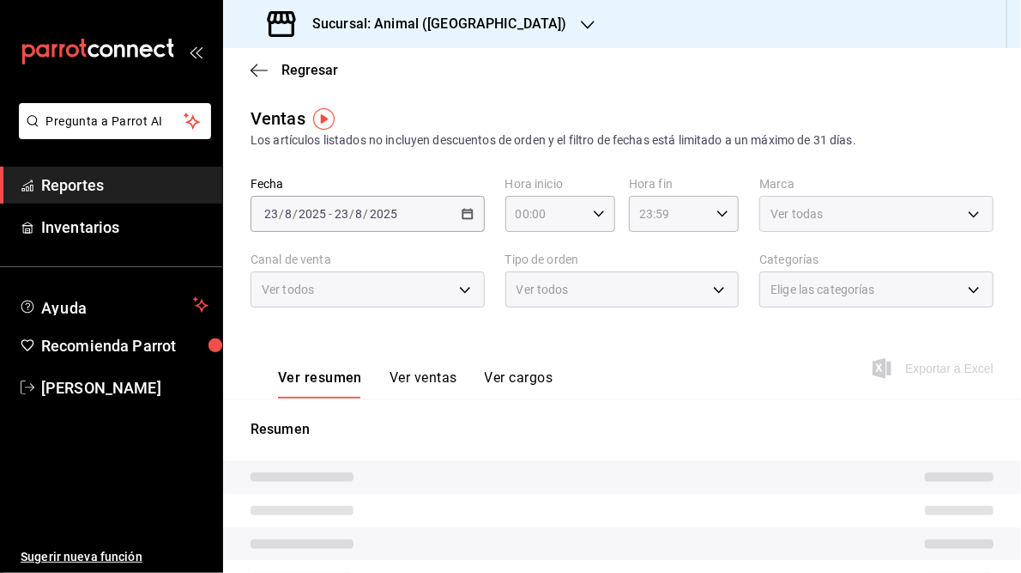
type input "05:00"
type input "05:59"
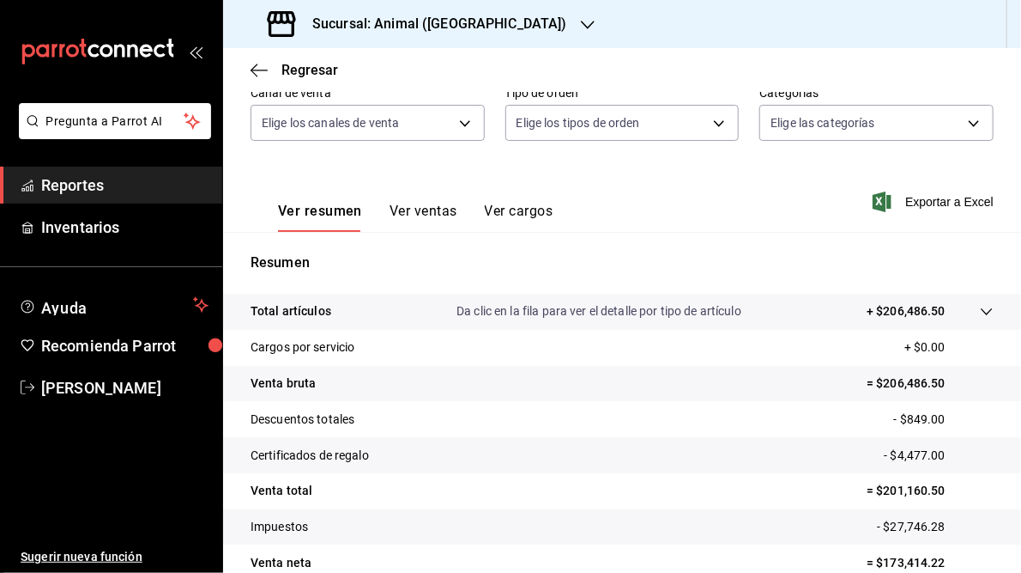
scroll to position [206, 0]
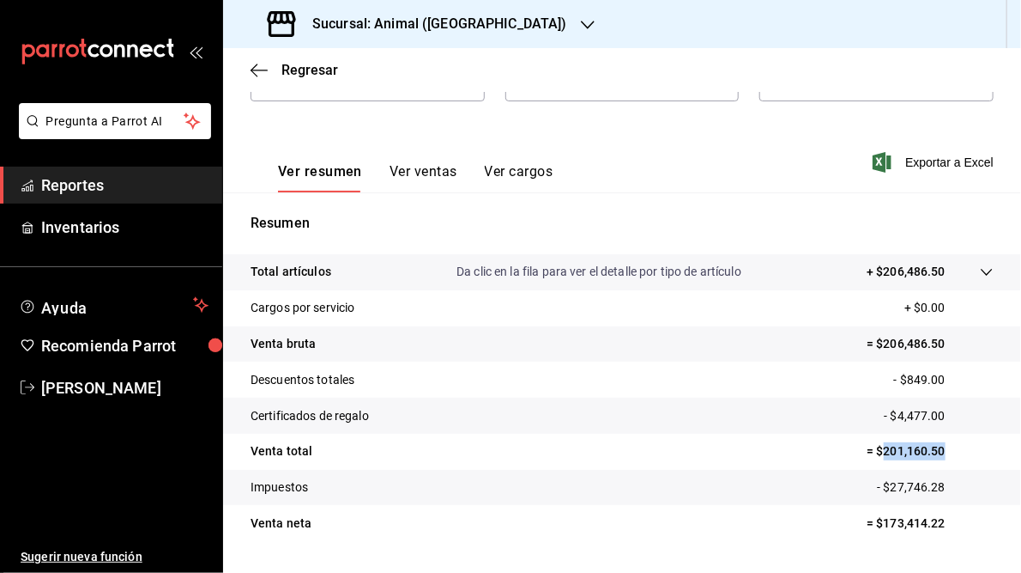
drag, startPoint x: 872, startPoint y: 447, endPoint x: 947, endPoint y: 452, distance: 74.8
click at [947, 452] on p "= $201,160.50" at bounding box center [930, 451] width 127 height 18
drag, startPoint x: 947, startPoint y: 452, endPoint x: 907, endPoint y: 445, distance: 40.1
click at [378, 18] on h3 "Sucursal: Animal ([GEOGRAPHIC_DATA])" at bounding box center [433, 24] width 269 height 21
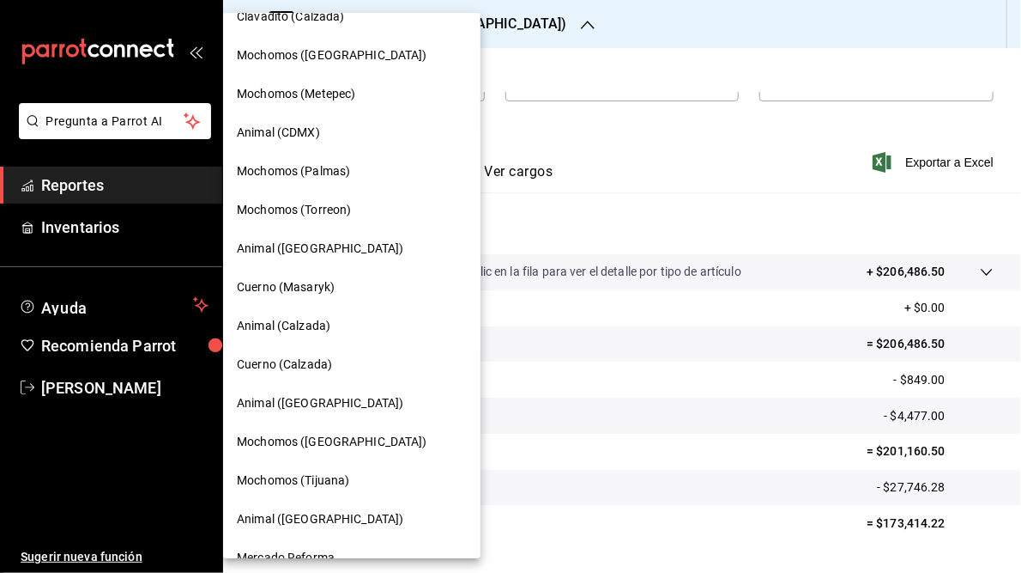
scroll to position [124, 0]
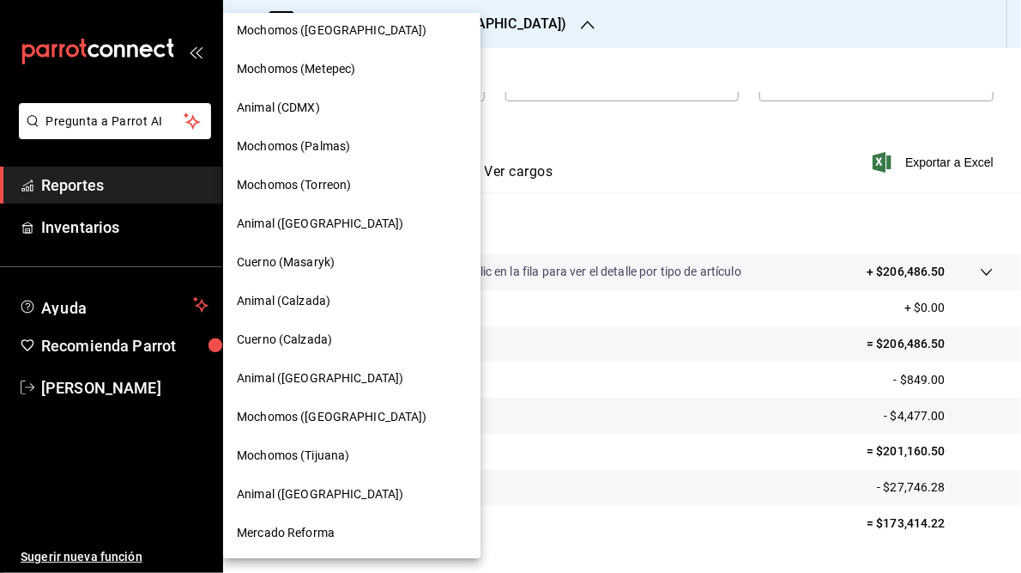
click at [294, 460] on span "Mochomos (Tijuana)" at bounding box center [293, 455] width 112 height 18
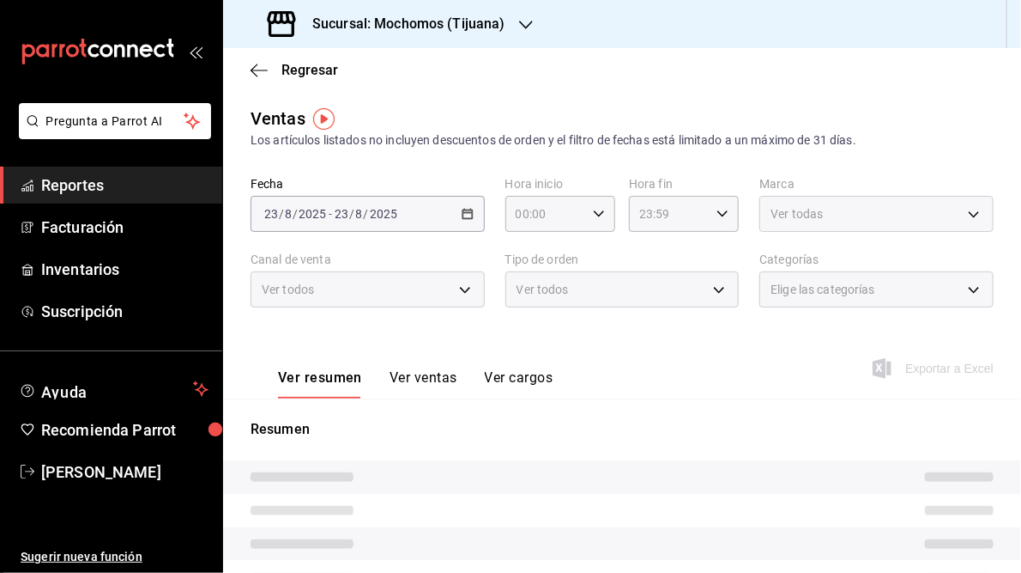
type input "05:00"
type input "05:59"
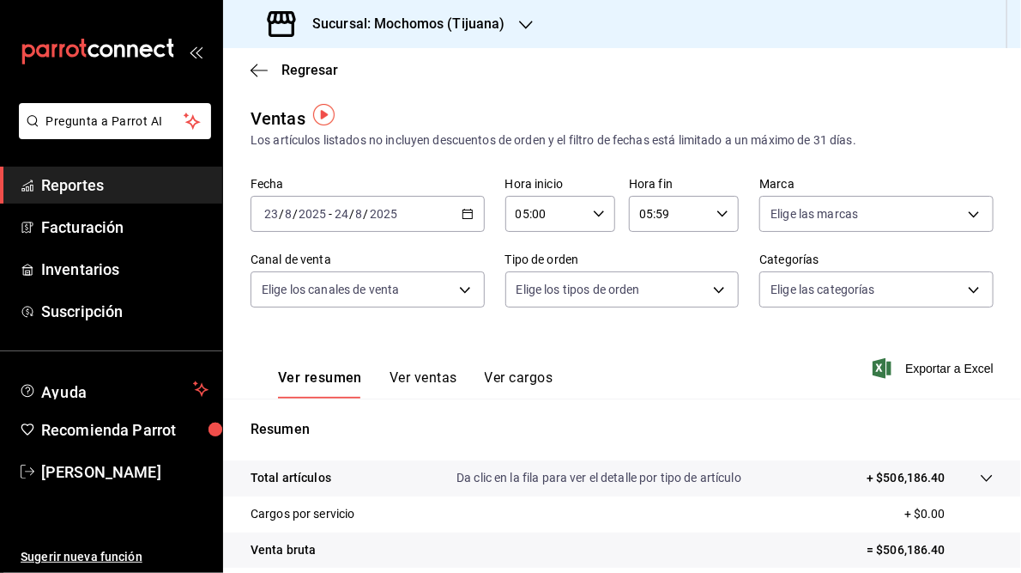
scroll to position [206, 0]
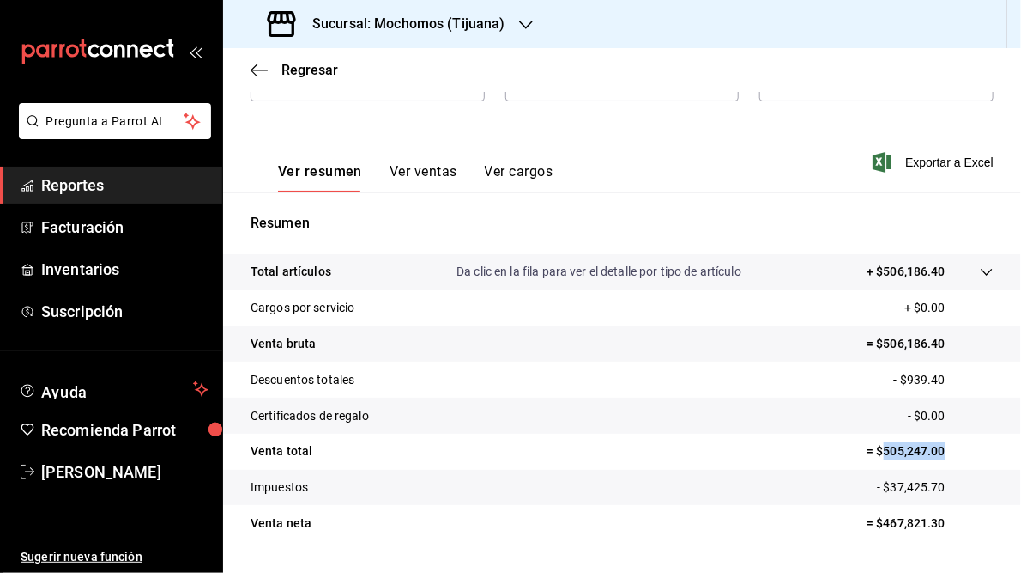
drag, startPoint x: 876, startPoint y: 452, endPoint x: 948, endPoint y: 453, distance: 72.1
click at [948, 453] on p "= $505,247.00" at bounding box center [930, 451] width 127 height 18
drag, startPoint x: 948, startPoint y: 453, endPoint x: 904, endPoint y: 453, distance: 43.8
click at [425, 19] on h3 "Sucursal: Mochomos (Tijuana)" at bounding box center [402, 24] width 207 height 21
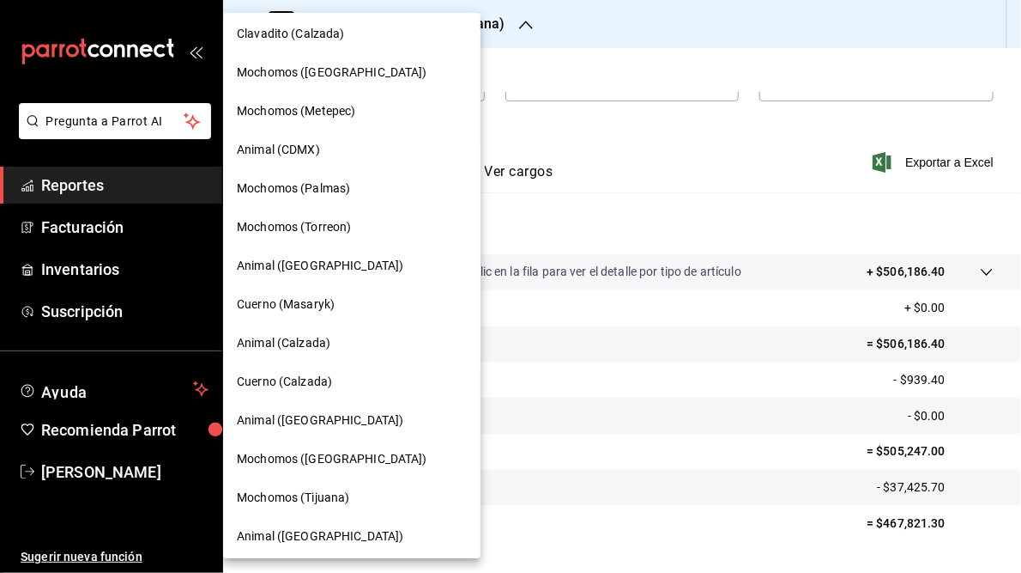
scroll to position [124, 0]
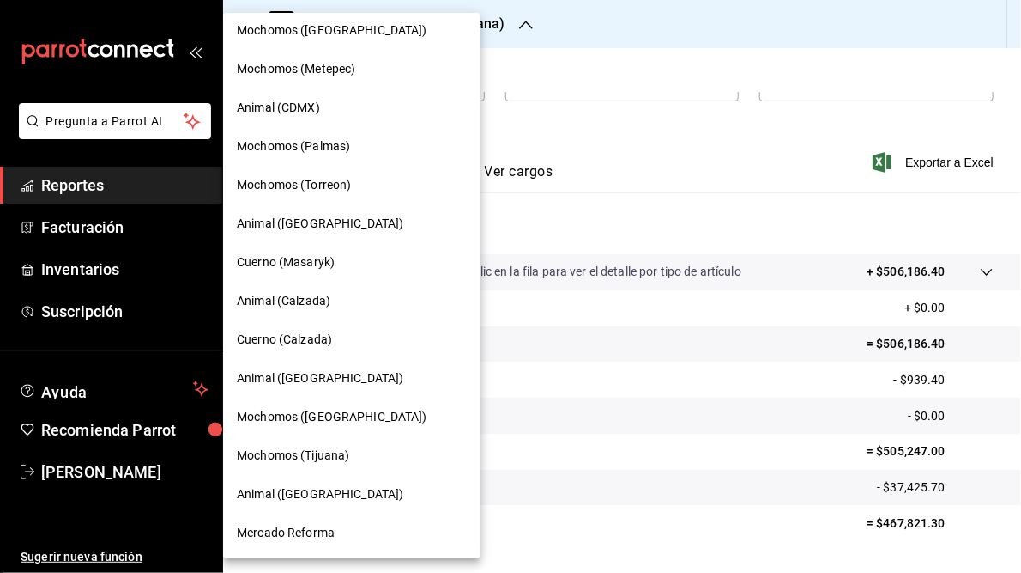
click at [293, 488] on span "Animal ([GEOGRAPHIC_DATA])" at bounding box center [320, 494] width 167 height 18
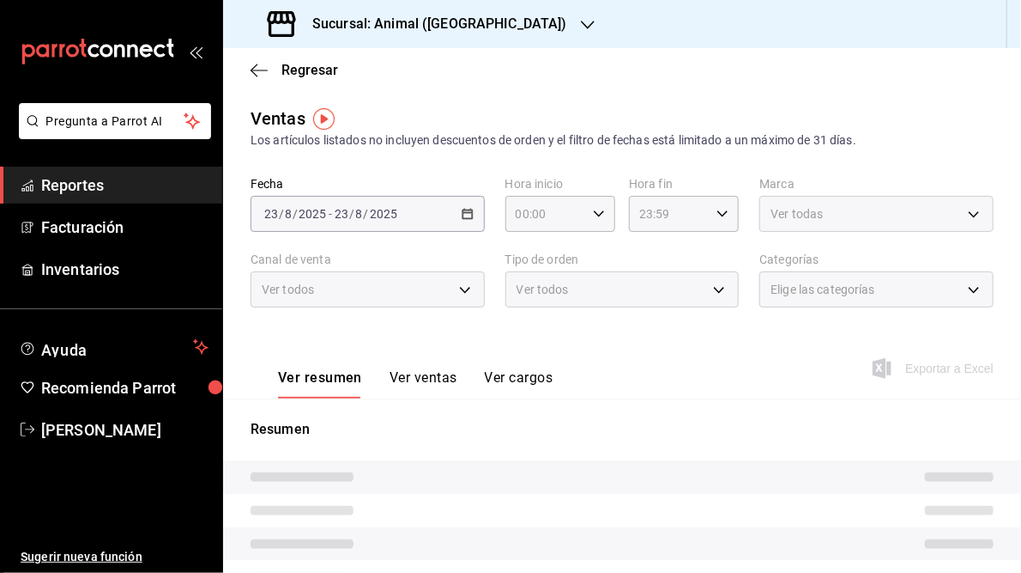
type input "05:00"
type input "05:59"
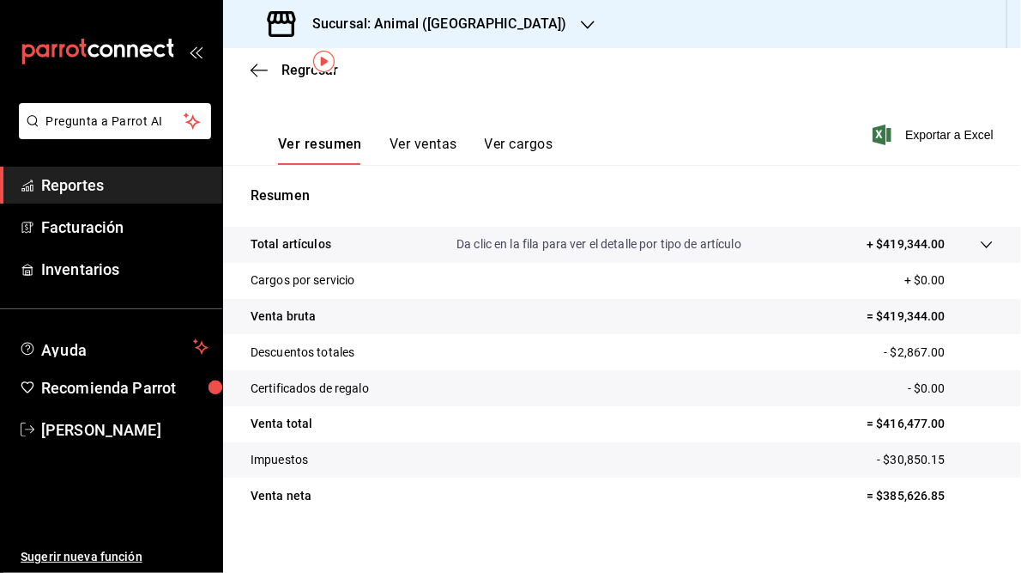
scroll to position [249, 0]
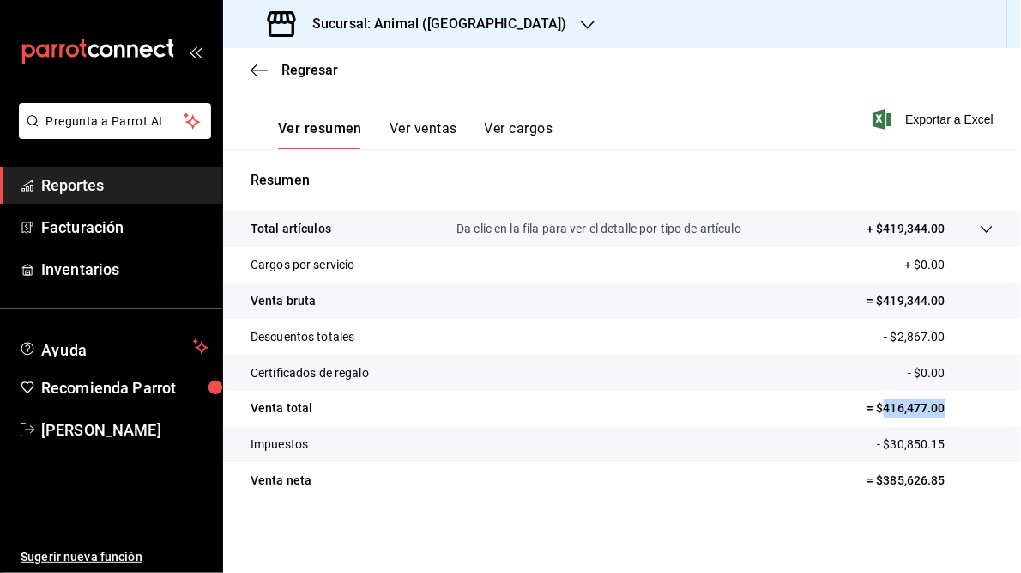
drag, startPoint x: 874, startPoint y: 408, endPoint x: 936, endPoint y: 407, distance: 62.7
click at [936, 407] on p "= $416,477.00" at bounding box center [930, 408] width 127 height 18
drag, startPoint x: 936, startPoint y: 407, endPoint x: 881, endPoint y: 407, distance: 55.8
